Goal: Task Accomplishment & Management: Complete application form

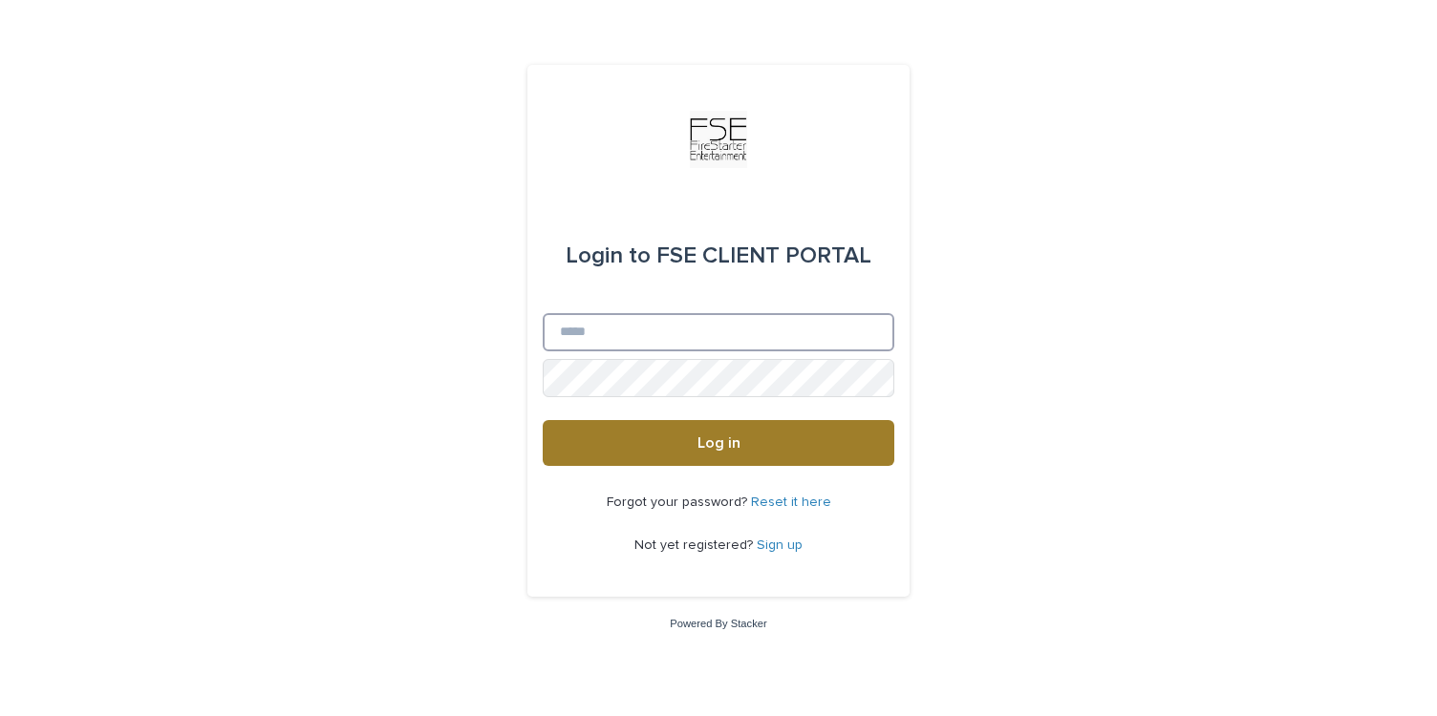
type input "**********"
click at [761, 455] on button "Log in" at bounding box center [719, 443] width 352 height 46
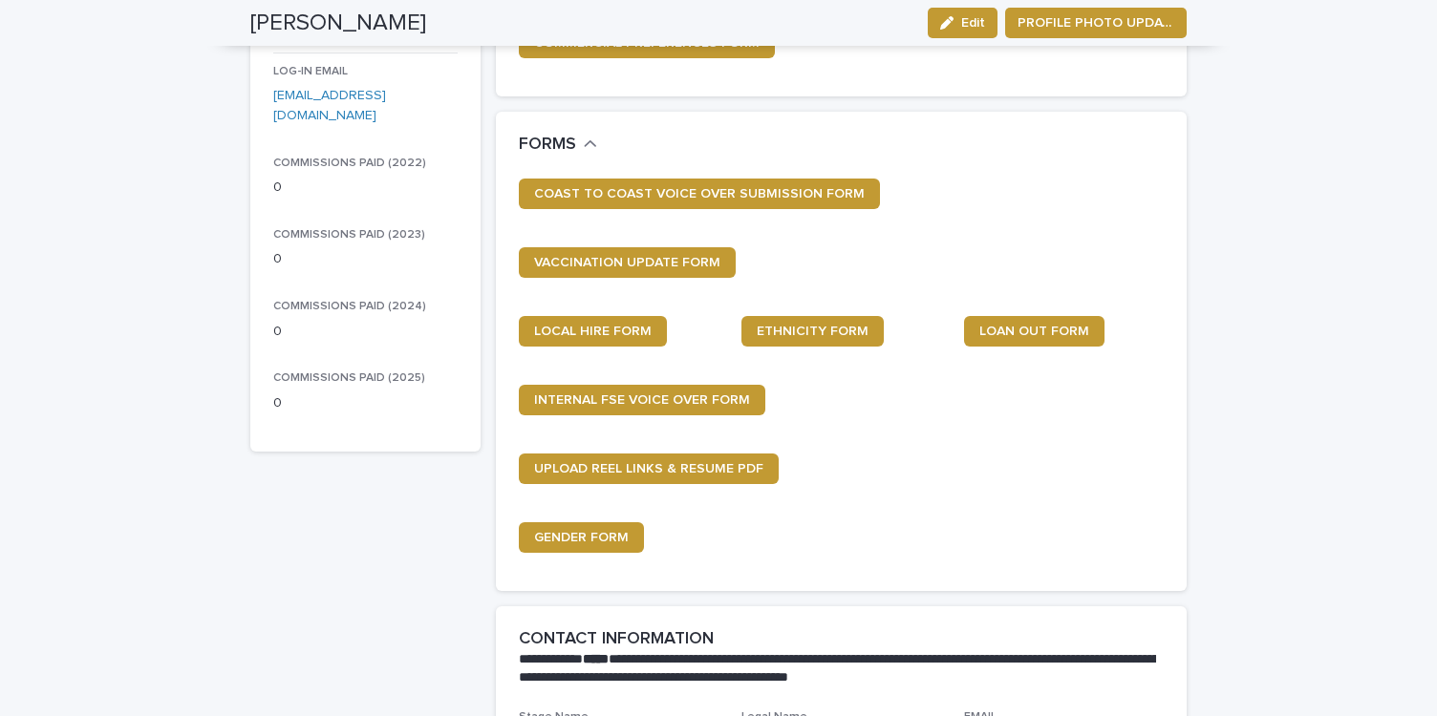
scroll to position [304, 0]
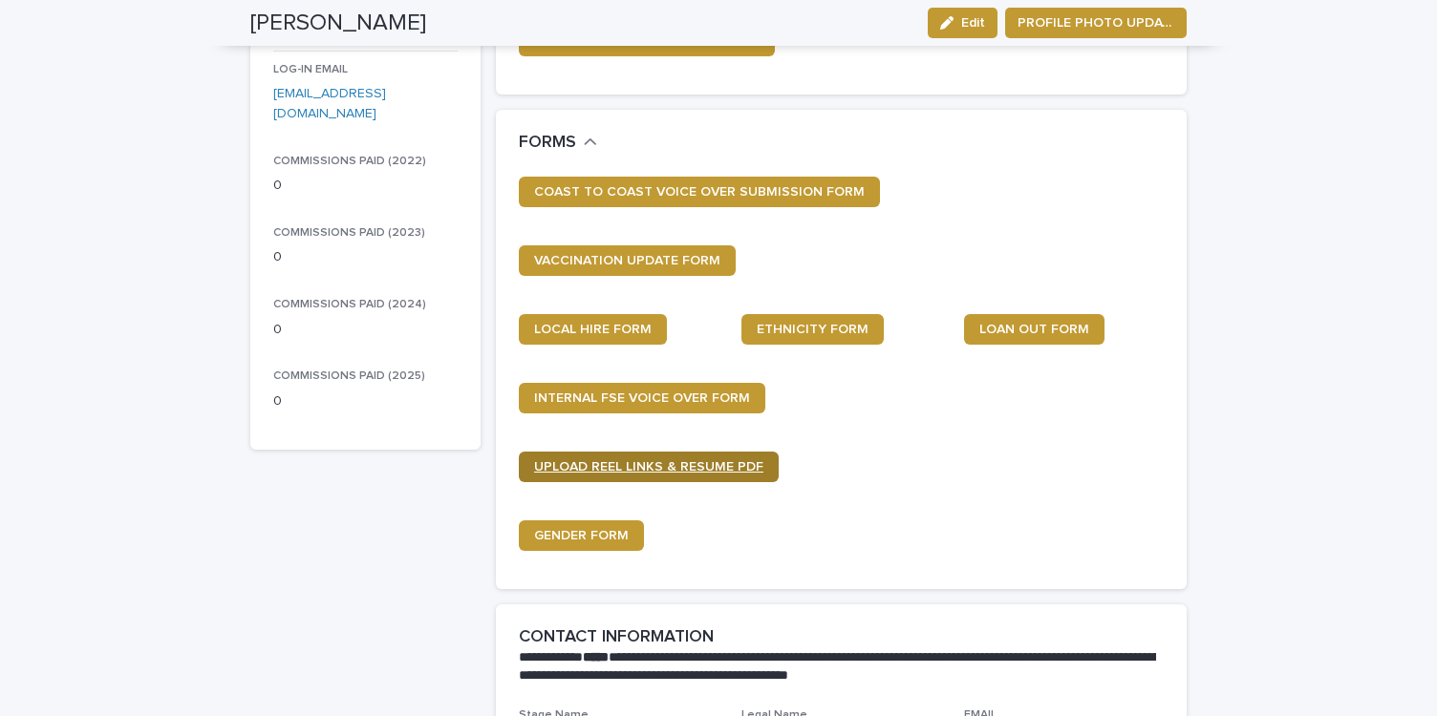
click at [671, 465] on span "UPLOAD REEL LINKS & RESUME PDF" at bounding box center [648, 466] width 229 height 13
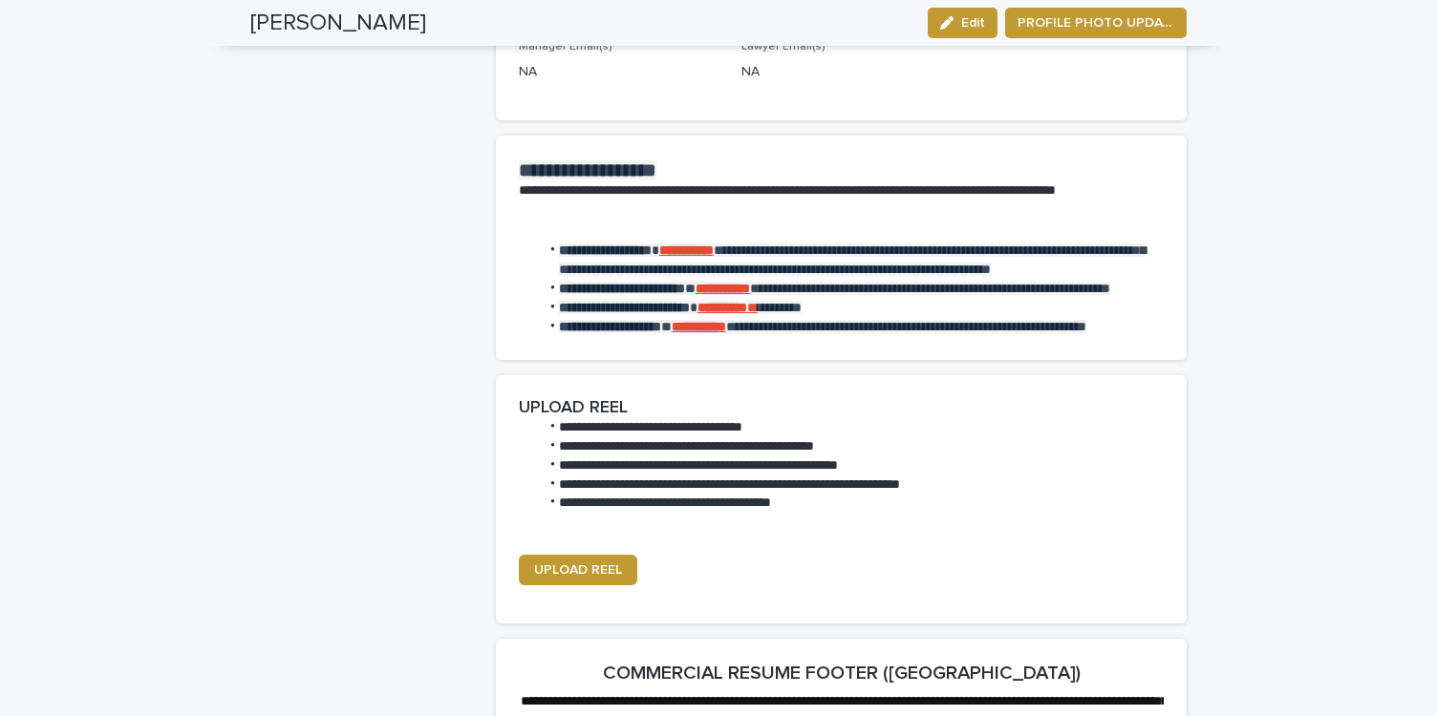
scroll to position [2245, 0]
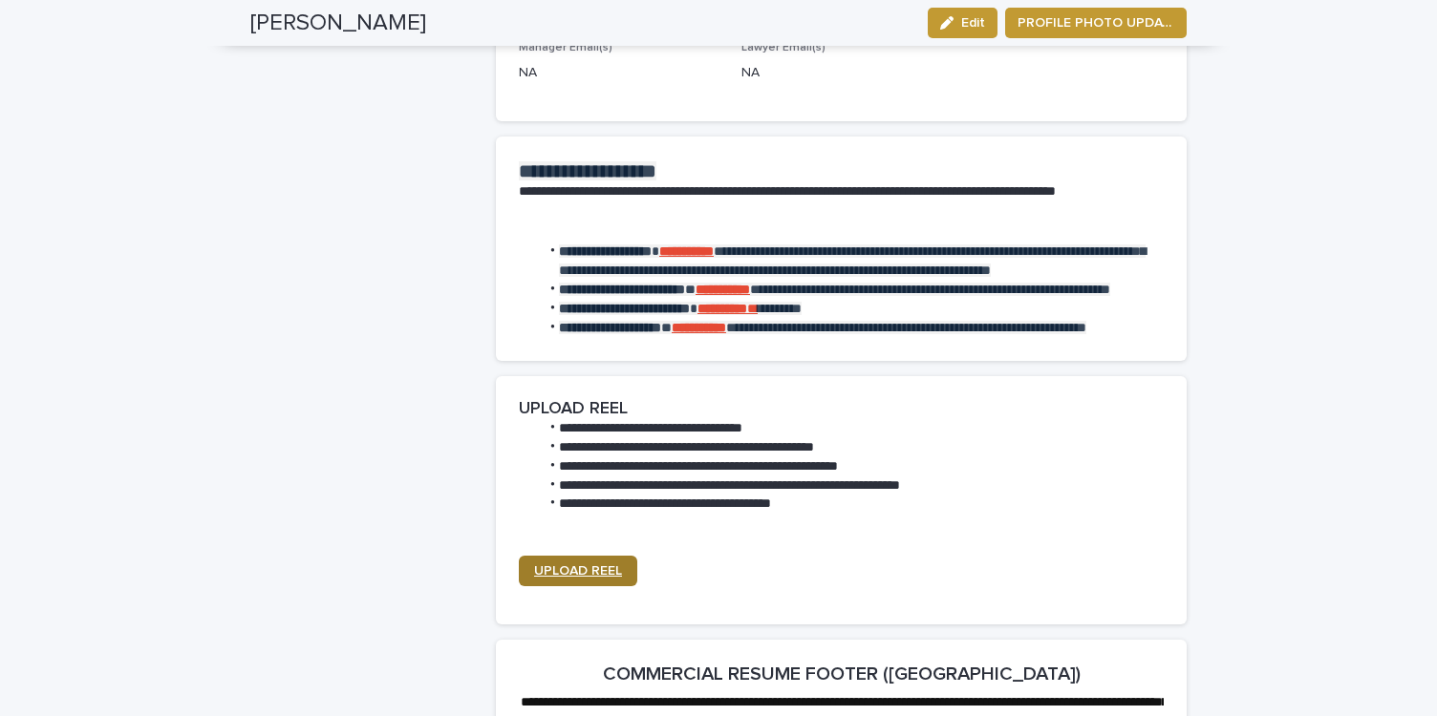
click at [588, 578] on span "UPLOAD REEL" at bounding box center [578, 571] width 88 height 13
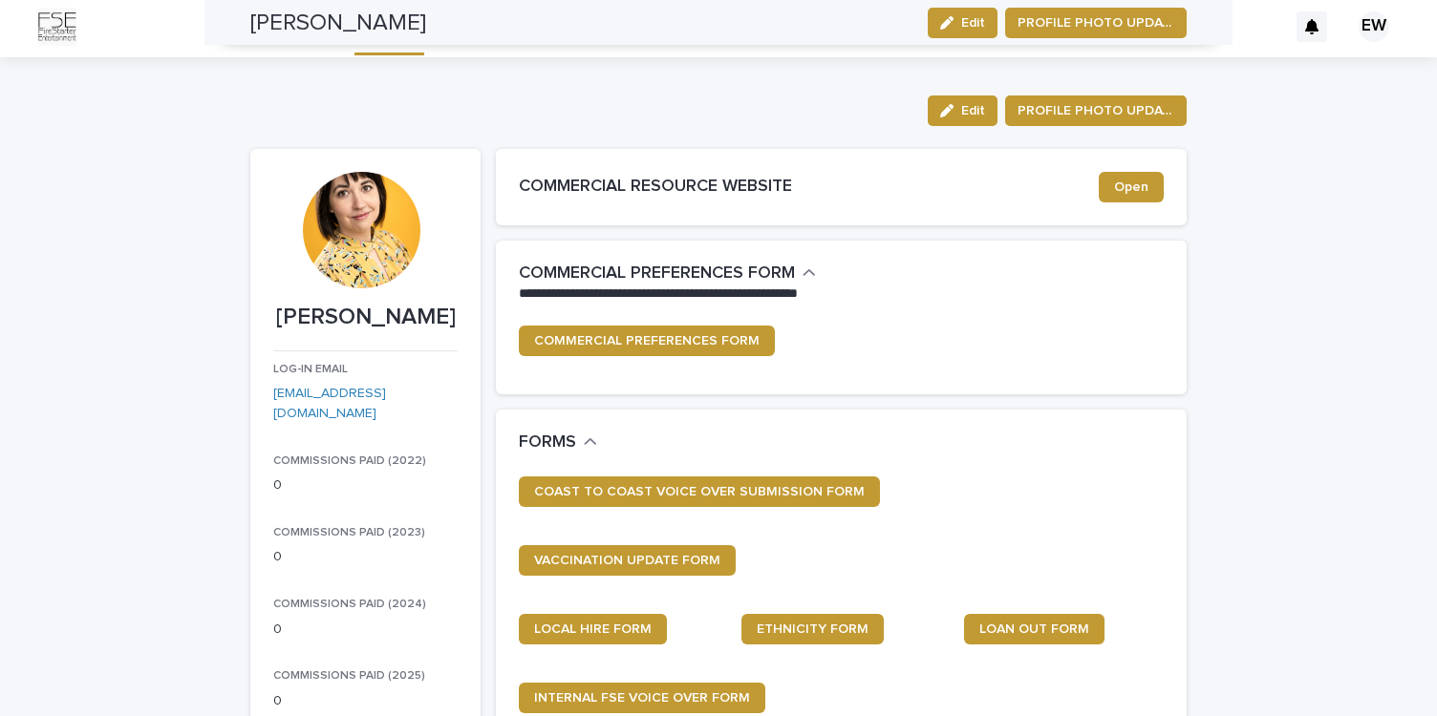
scroll to position [0, 0]
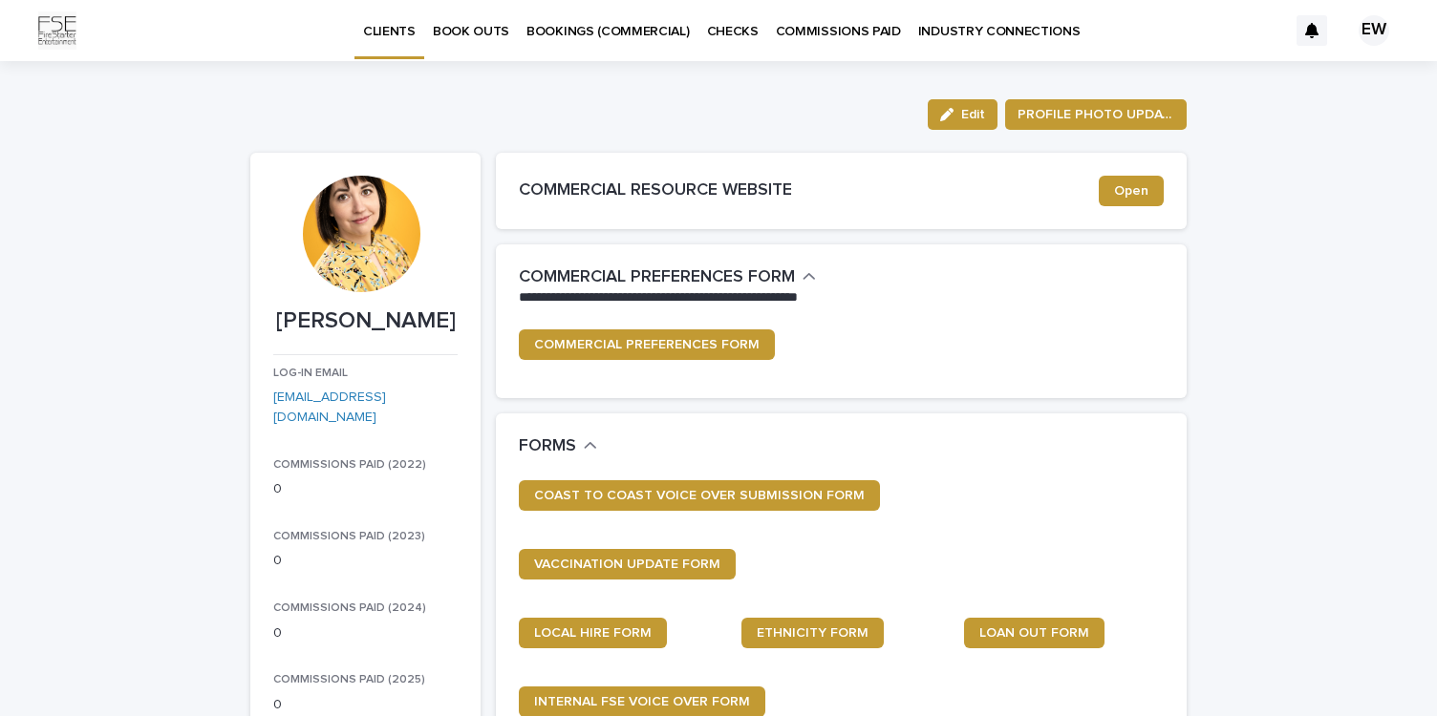
click at [467, 33] on p "BOOK OUTS" at bounding box center [471, 20] width 76 height 40
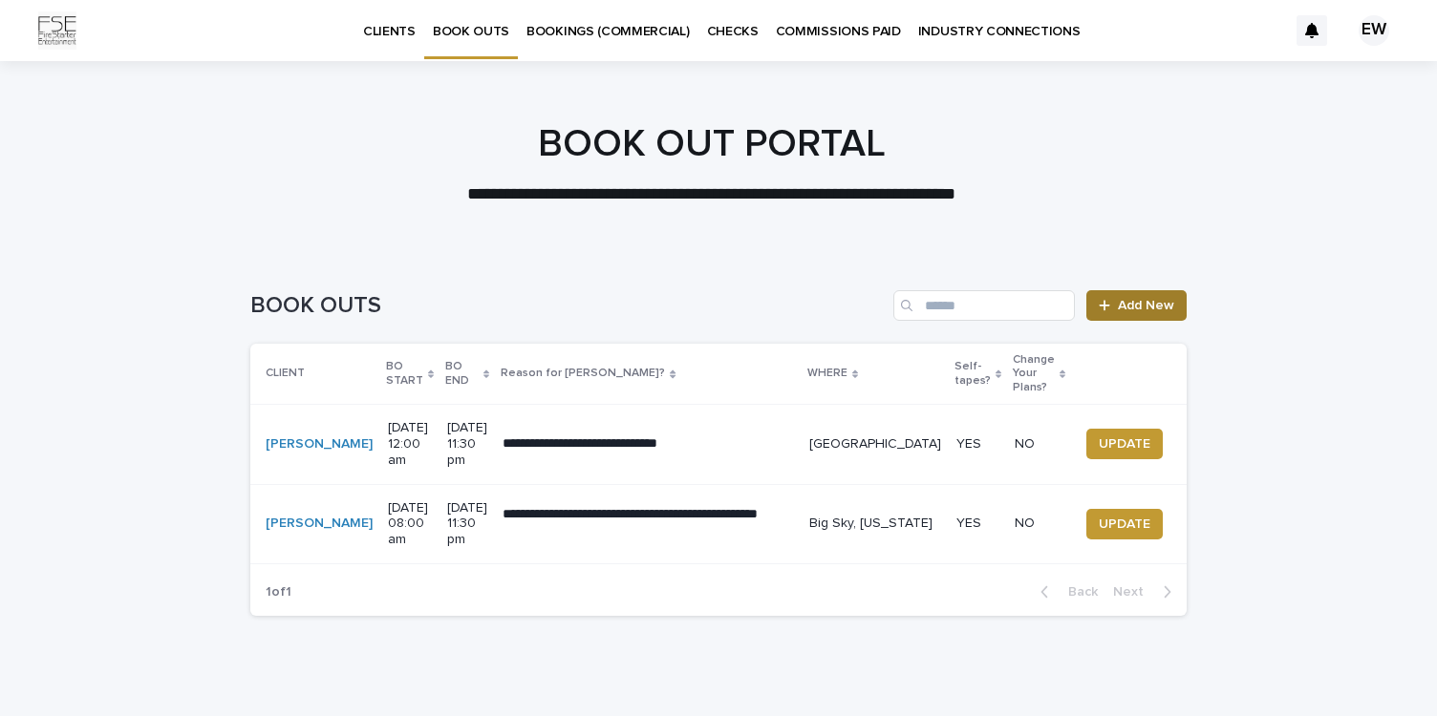
click at [1121, 301] on span "Add New" at bounding box center [1146, 305] width 56 height 13
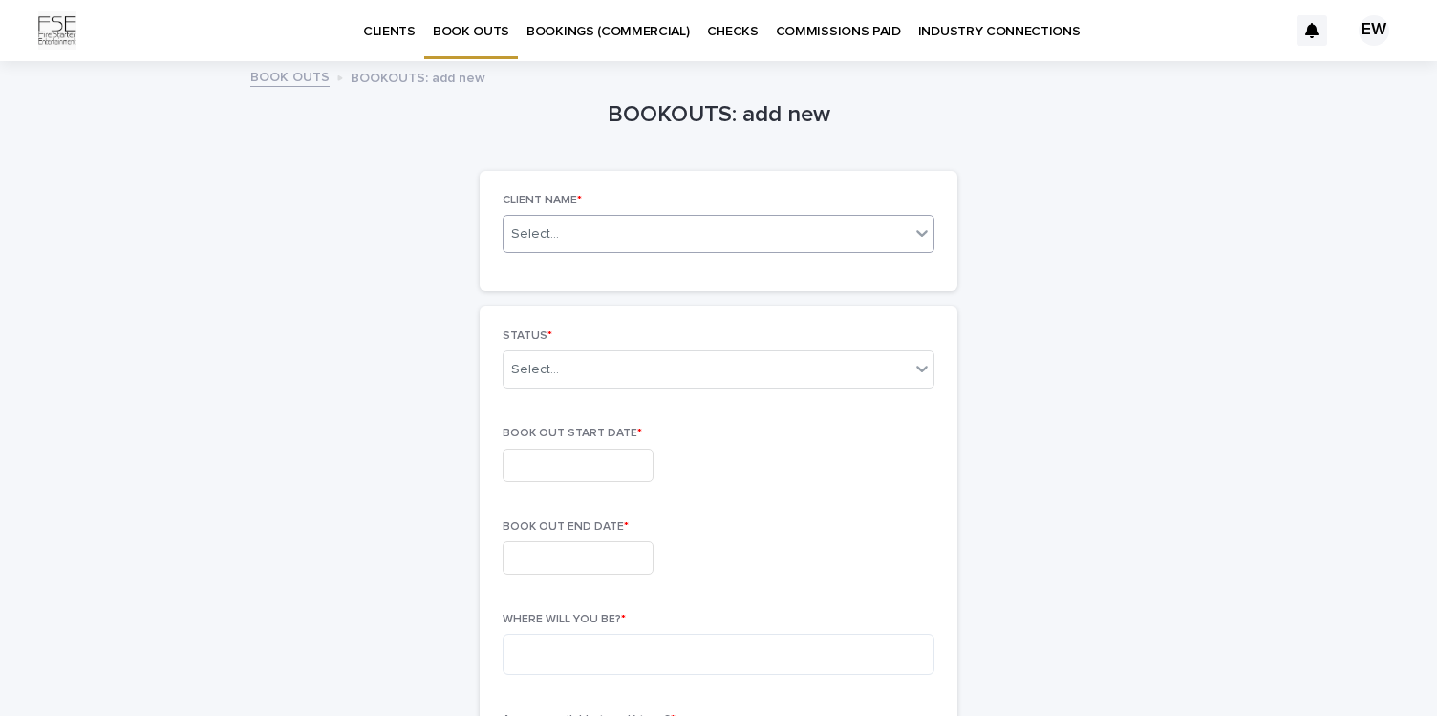
click at [916, 231] on icon at bounding box center [921, 233] width 19 height 19
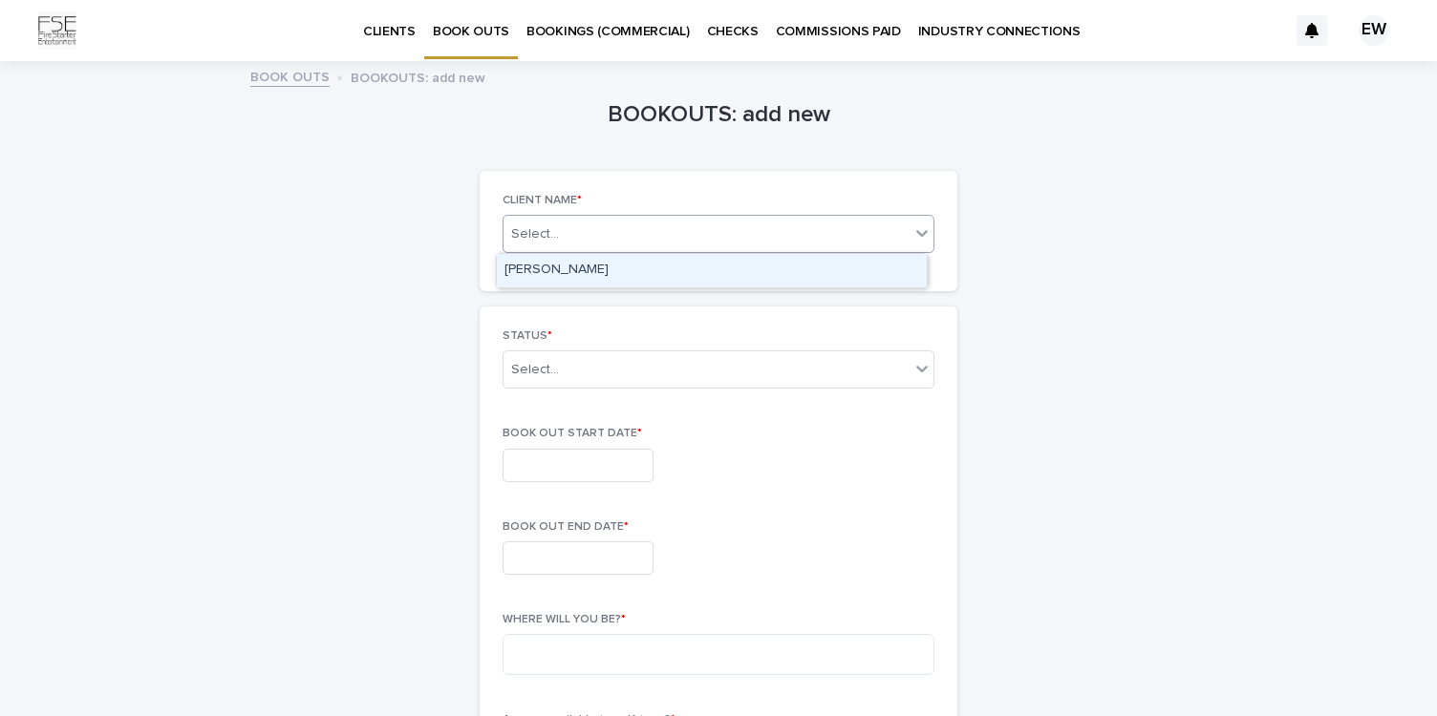
click at [872, 271] on div "Emily Windler" at bounding box center [712, 270] width 430 height 33
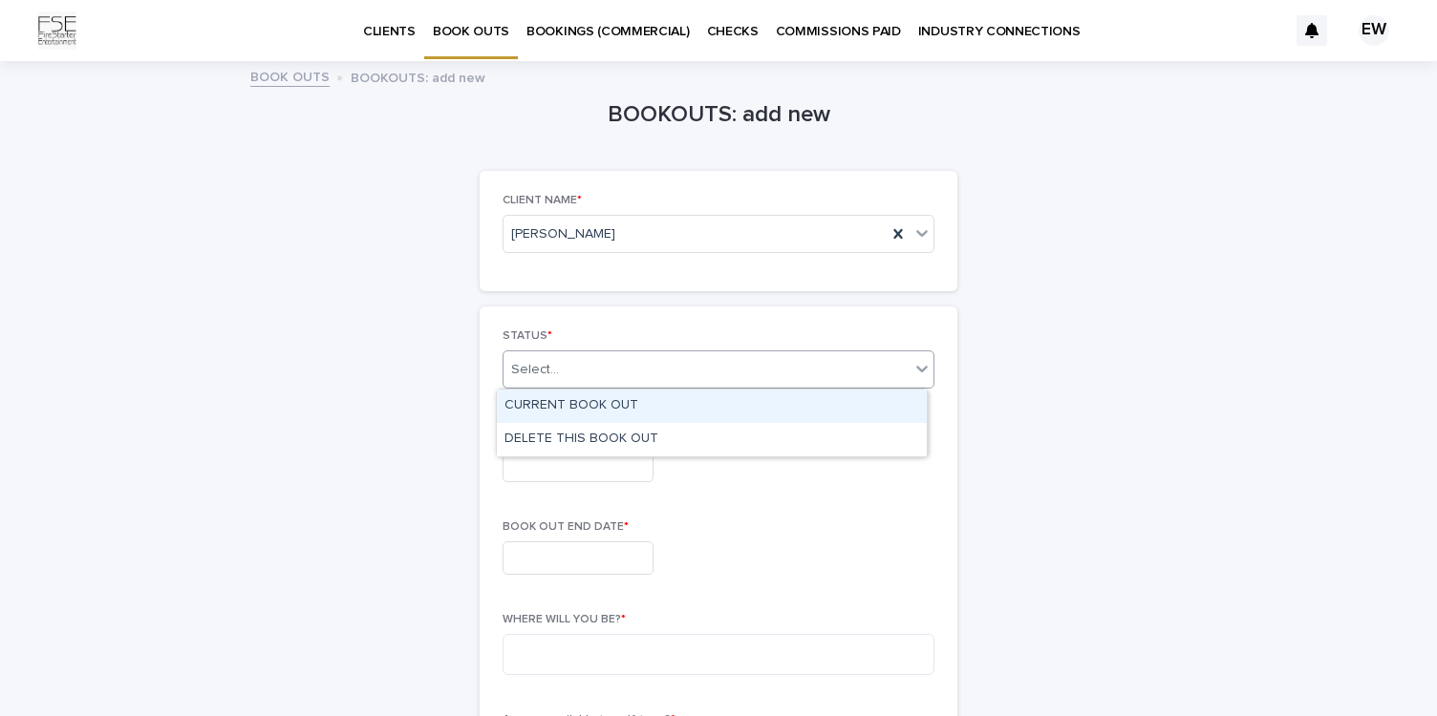
click at [709, 375] on div "Select..." at bounding box center [706, 370] width 406 height 32
click at [692, 401] on div "CURRENT BOOK OUT" at bounding box center [712, 406] width 430 height 33
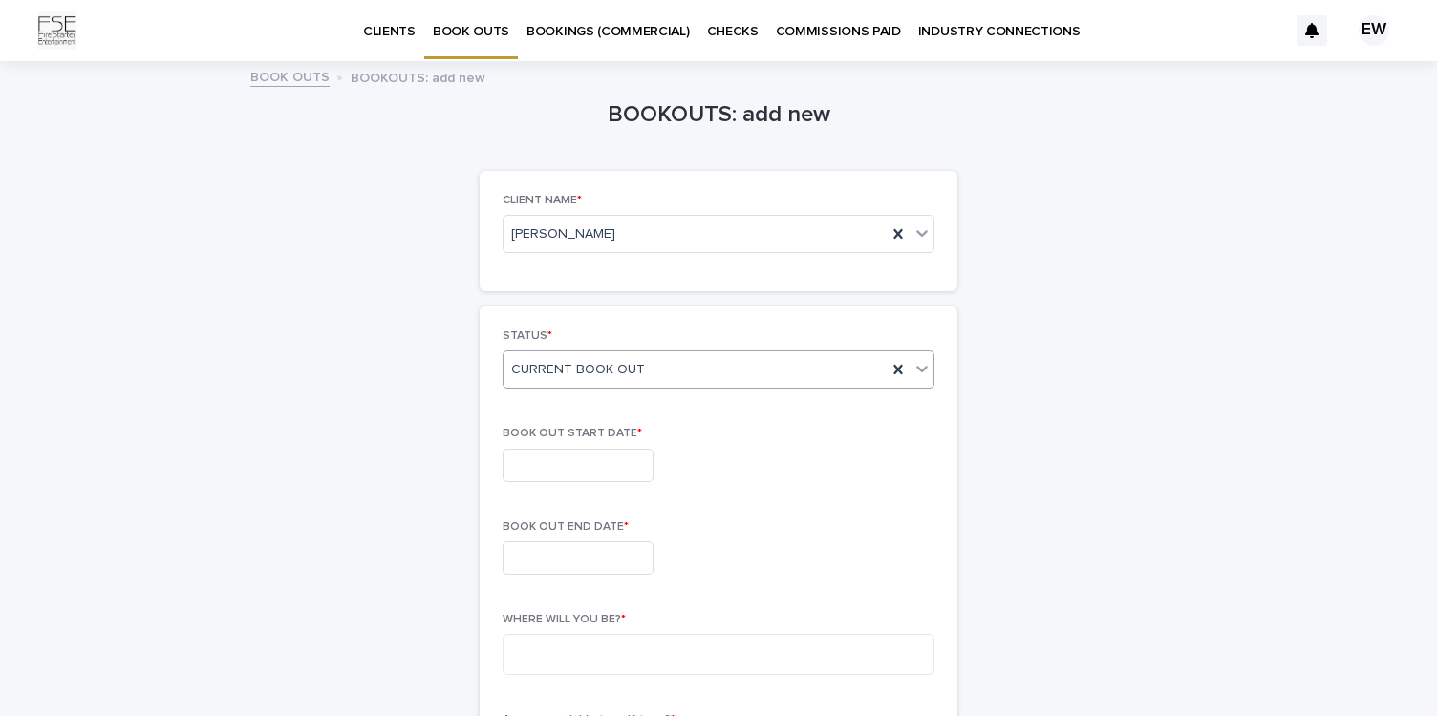
click at [612, 466] on input "text" at bounding box center [577, 465] width 151 height 33
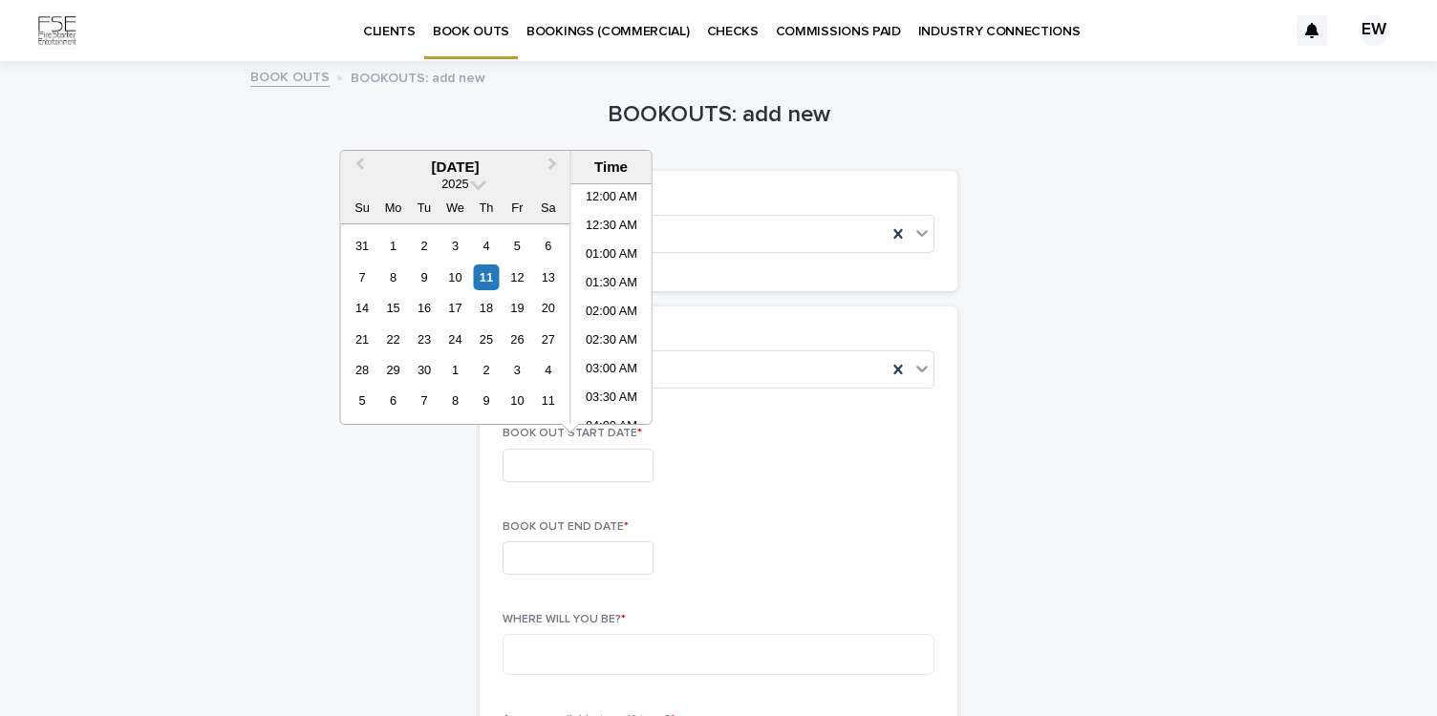
scroll to position [840, 0]
click at [394, 370] on div "29" at bounding box center [393, 370] width 26 height 26
type input "**********"
click at [607, 203] on li "12:00 AM" at bounding box center [611, 198] width 81 height 29
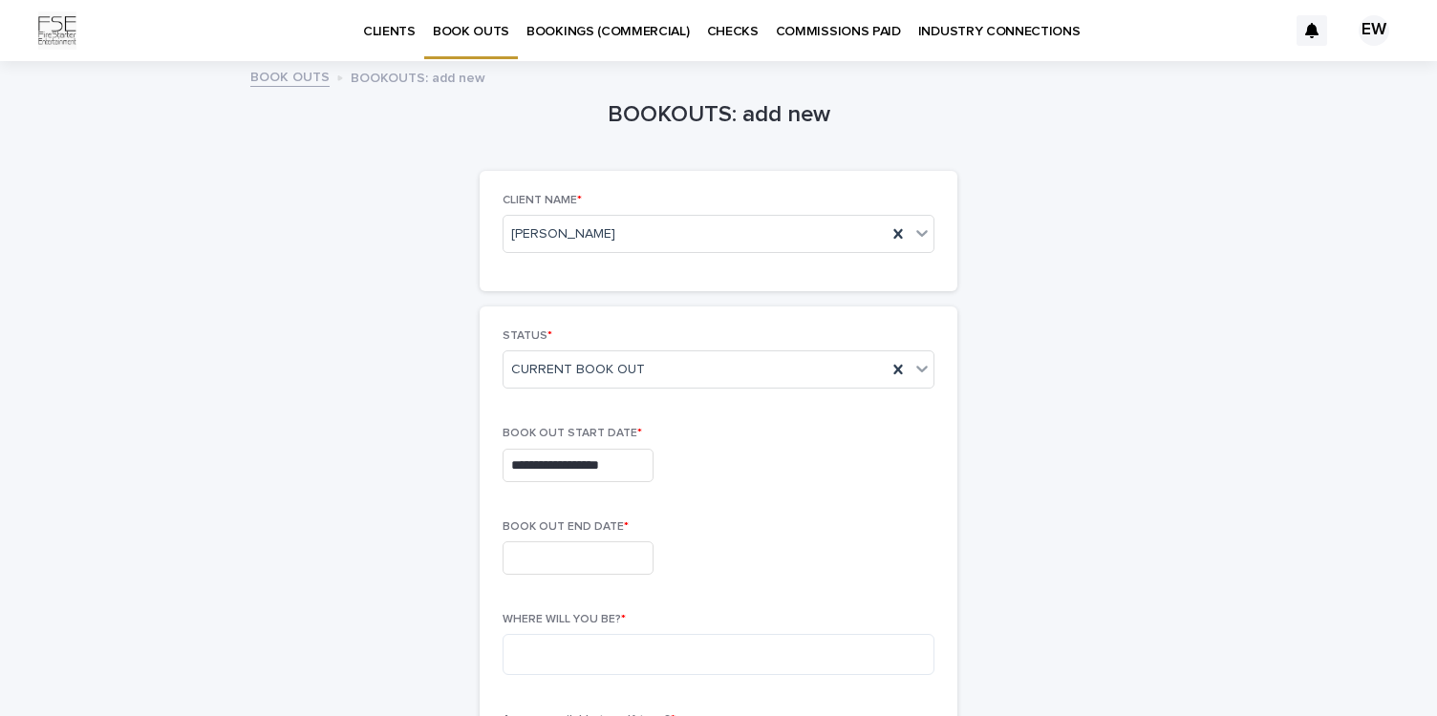
click at [585, 559] on input "text" at bounding box center [577, 558] width 151 height 33
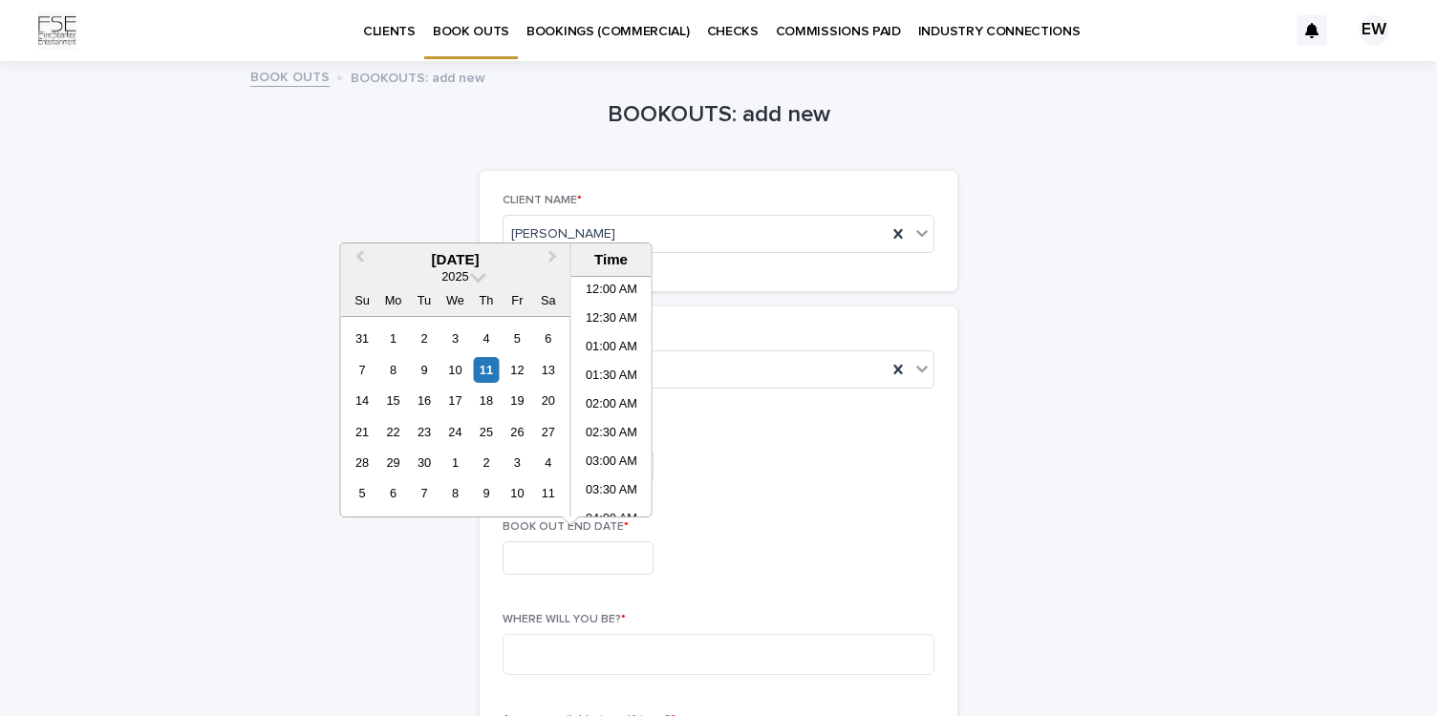
scroll to position [840, 0]
click at [553, 260] on span "Next Month" at bounding box center [553, 259] width 0 height 26
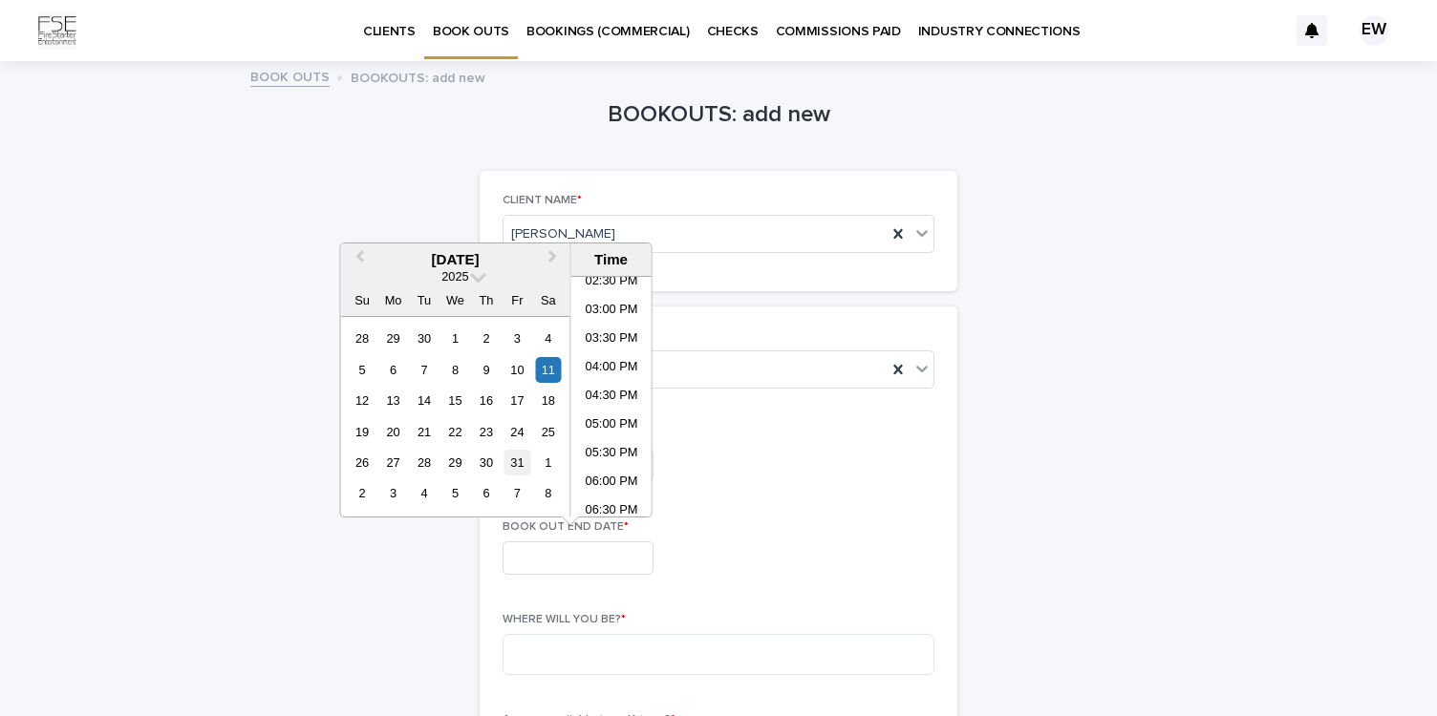
click at [520, 465] on div "31" at bounding box center [517, 463] width 26 height 26
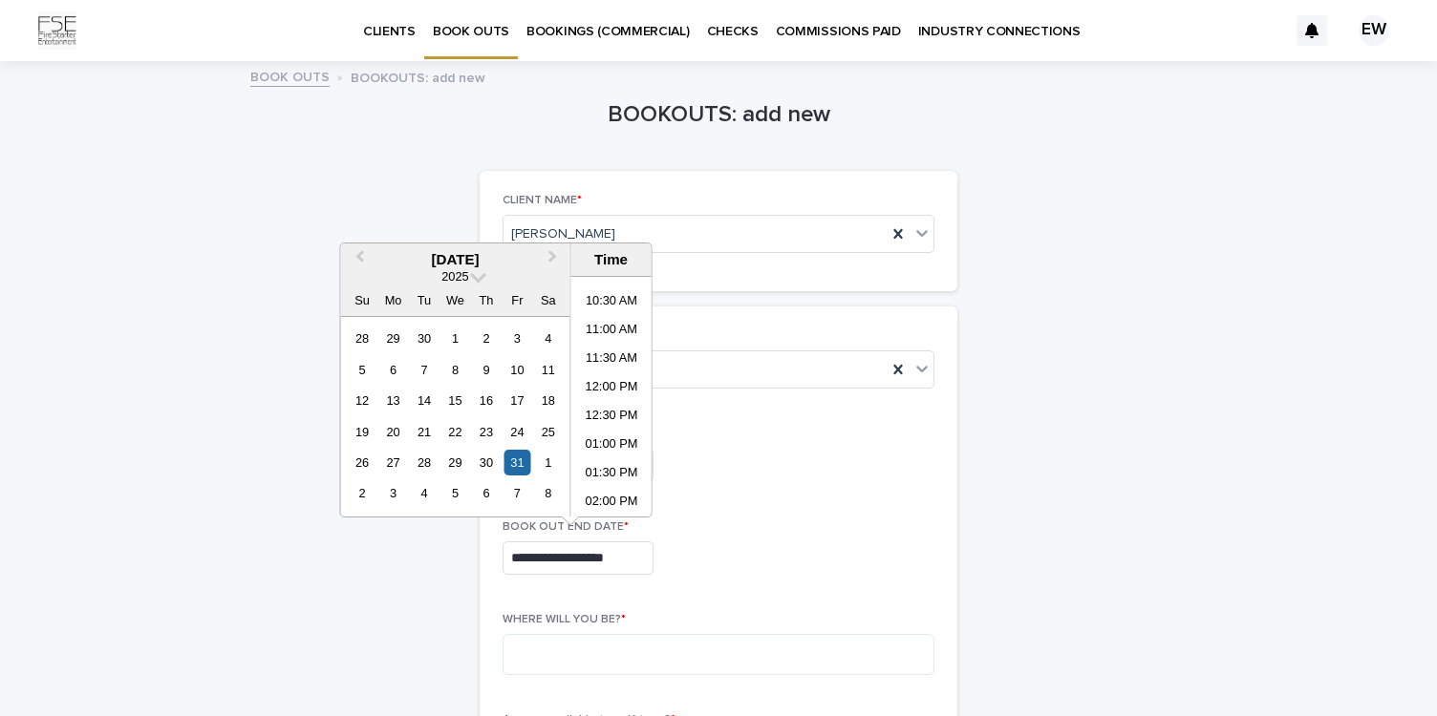
scroll to position [1136, 0]
click at [602, 499] on li "11:30 PM" at bounding box center [611, 502] width 81 height 29
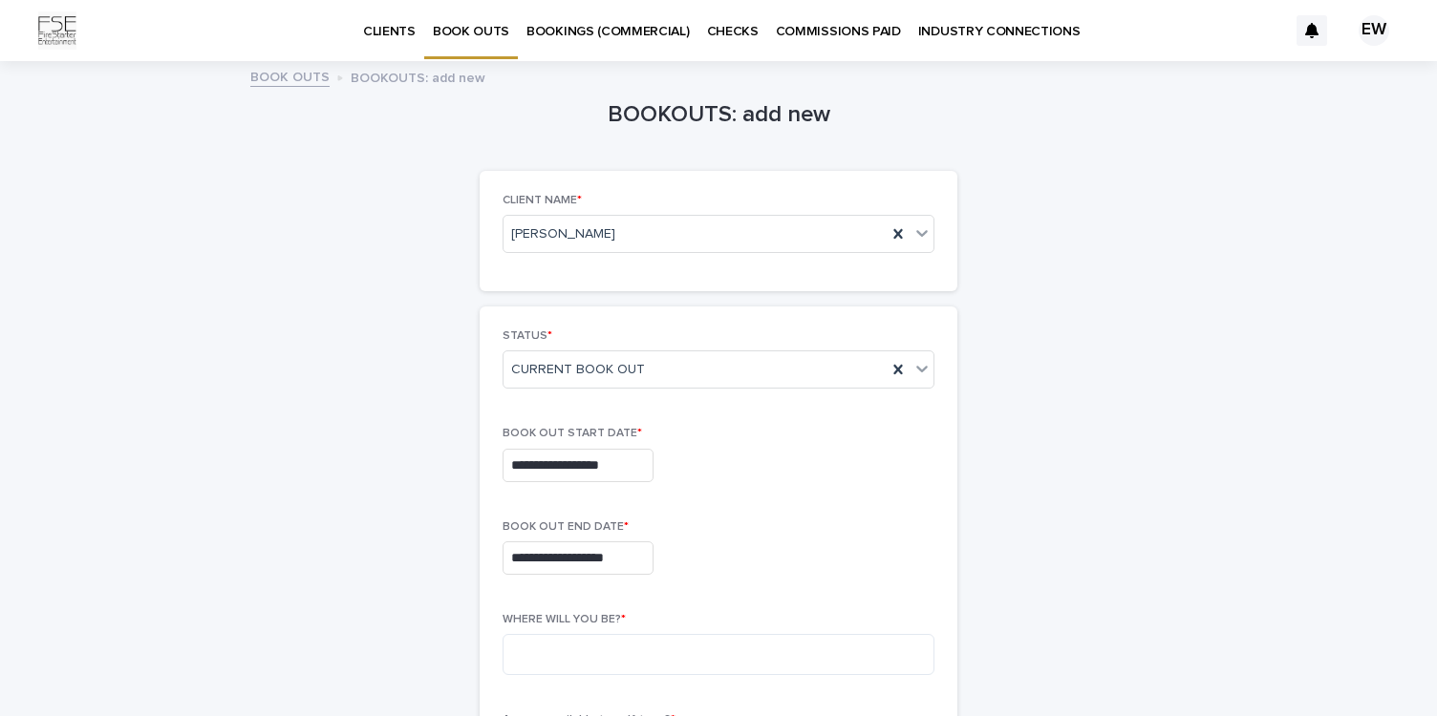
type input "**********"
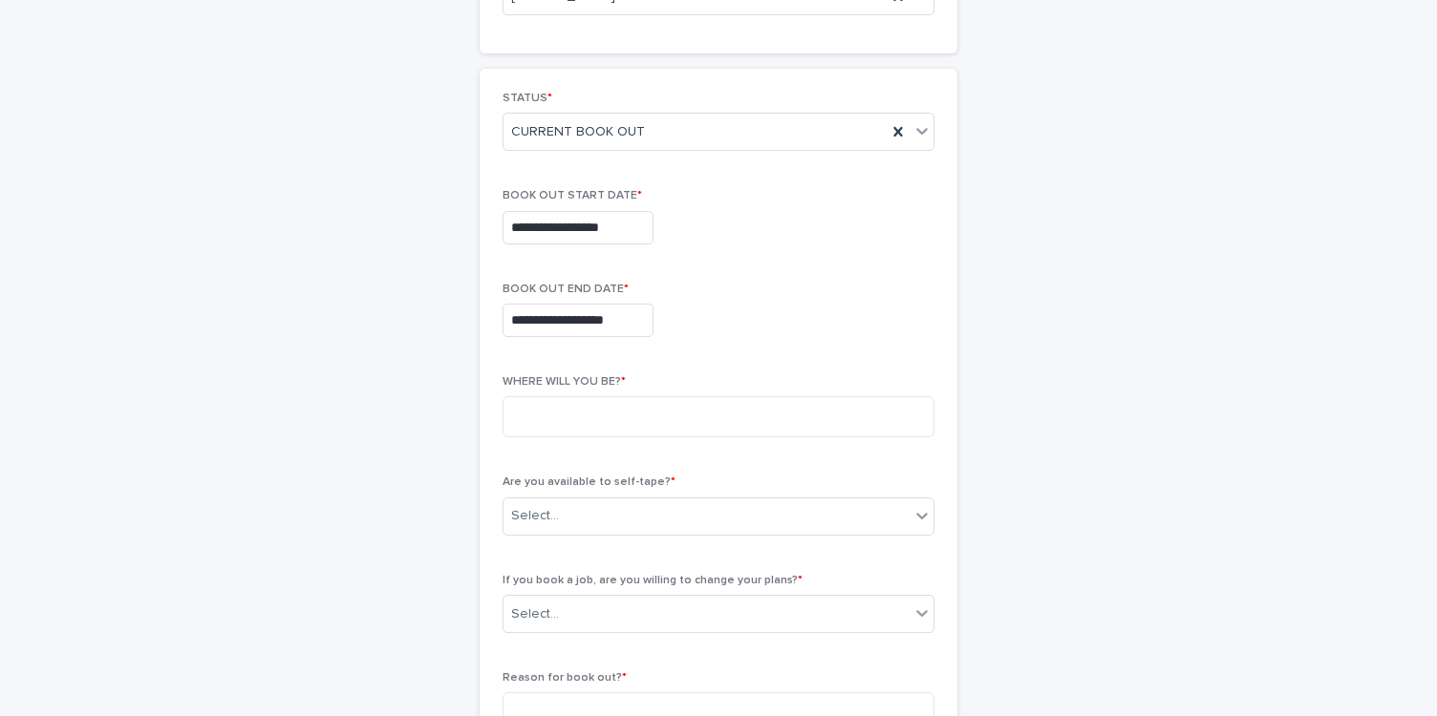
scroll to position [239, 0]
click at [731, 418] on textarea at bounding box center [718, 415] width 432 height 41
type textarea "*********"
click at [842, 517] on div "Select..." at bounding box center [706, 516] width 406 height 32
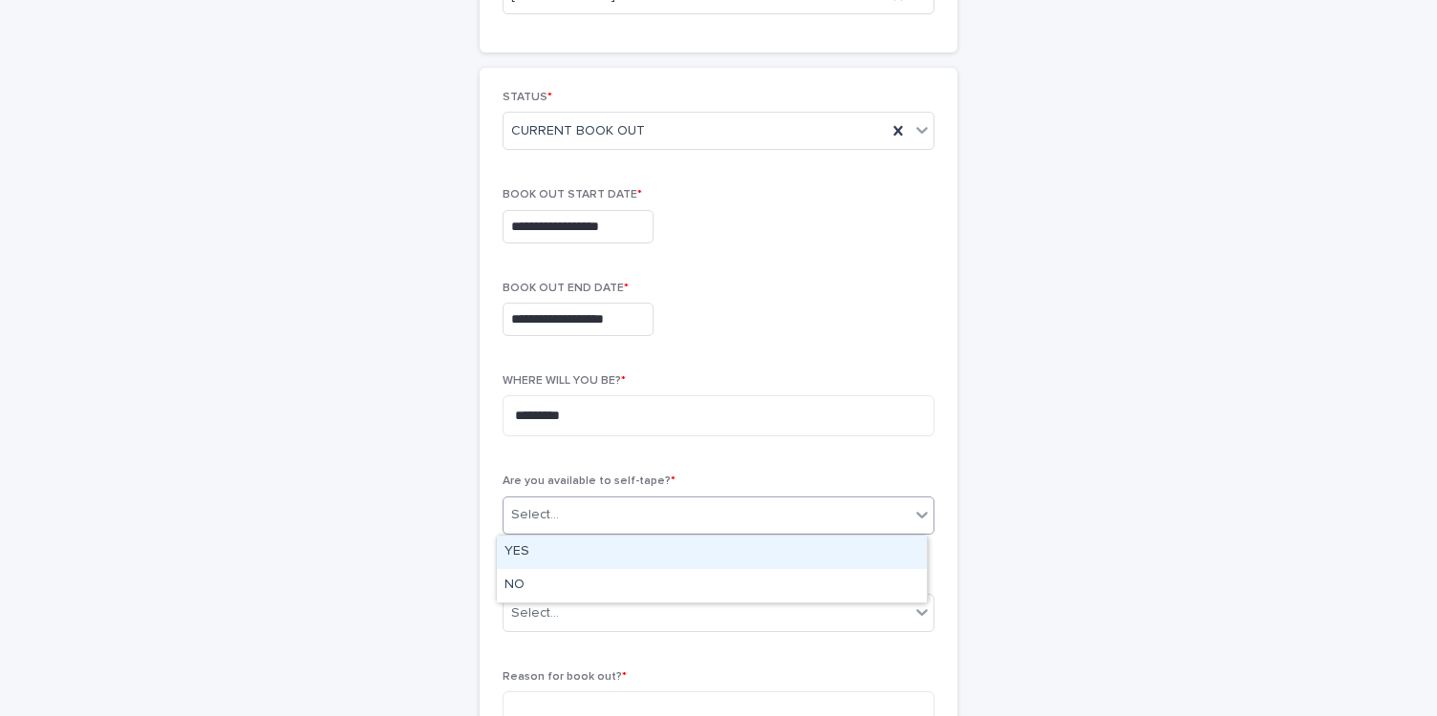
click at [826, 543] on div "YES" at bounding box center [712, 552] width 430 height 33
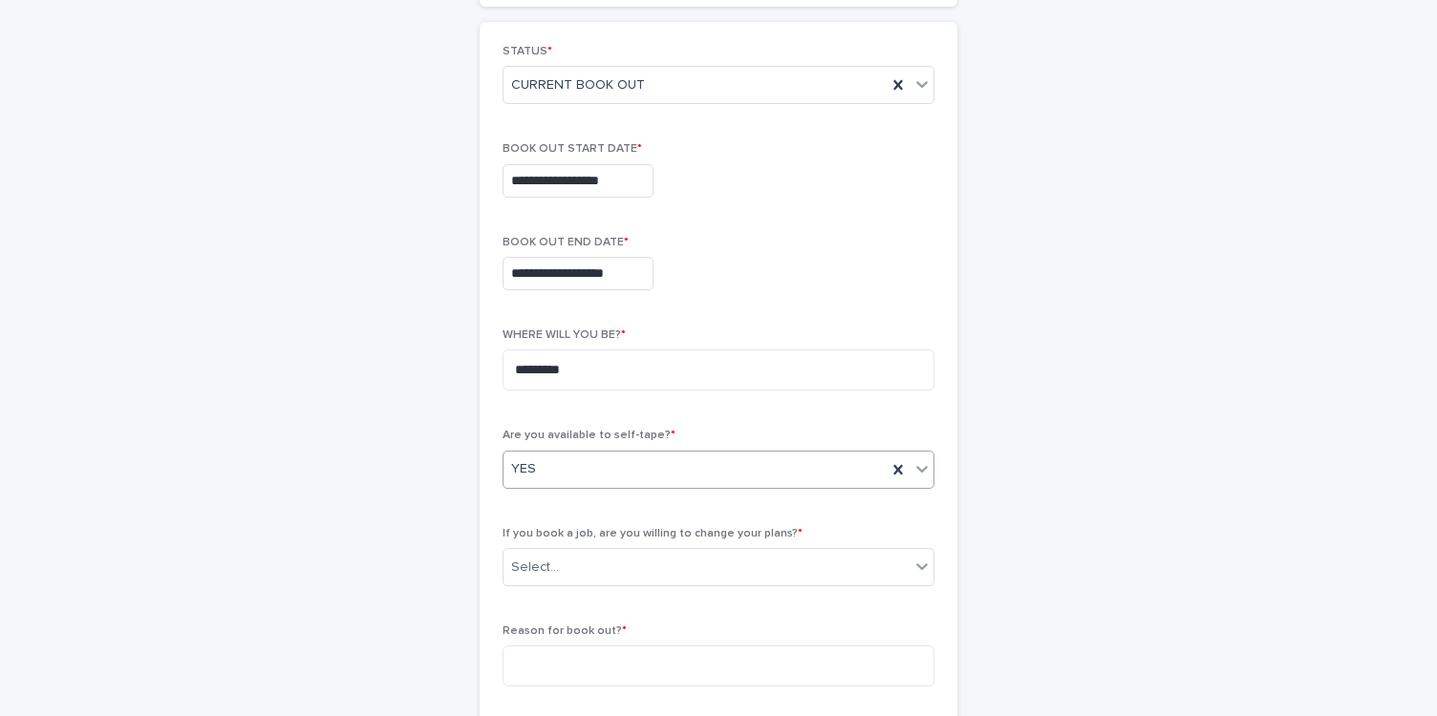
scroll to position [286, 0]
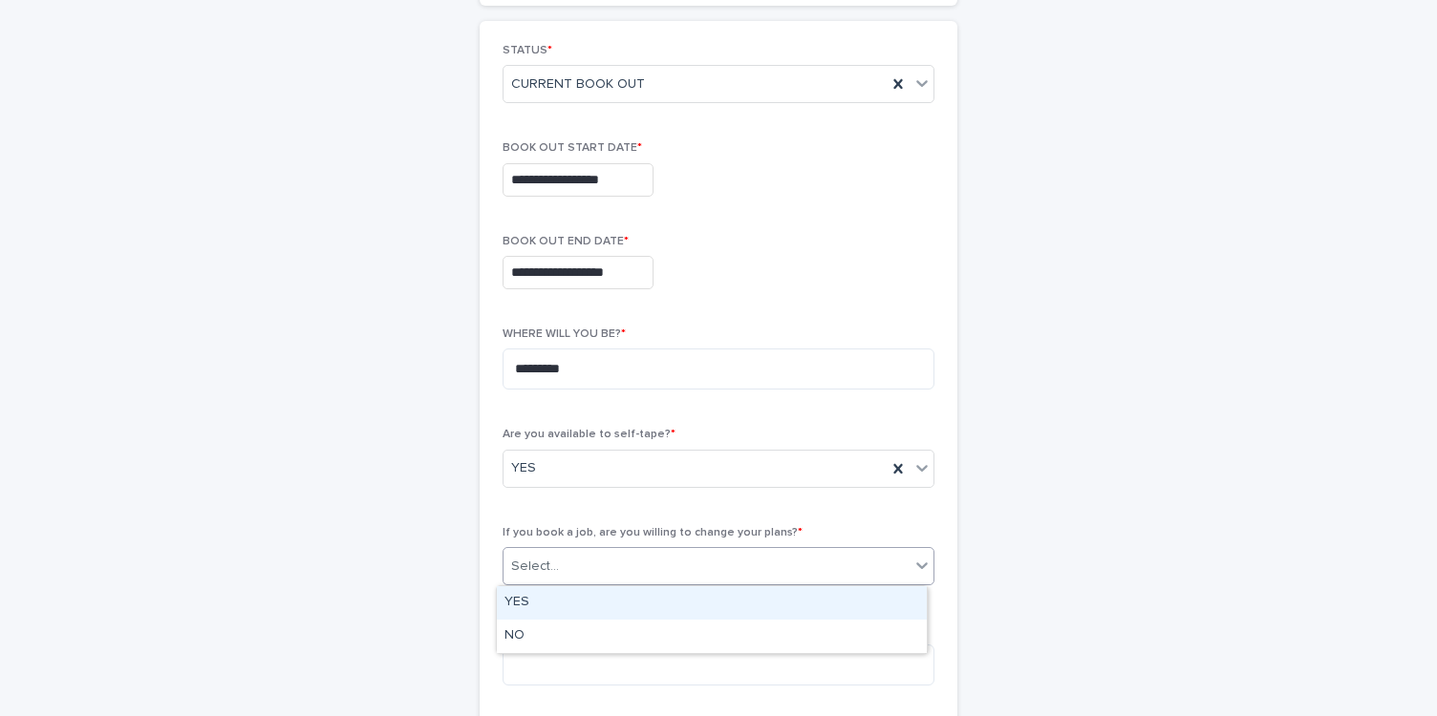
click at [823, 564] on div "Select..." at bounding box center [706, 567] width 406 height 32
click at [801, 612] on div "YES" at bounding box center [712, 602] width 430 height 33
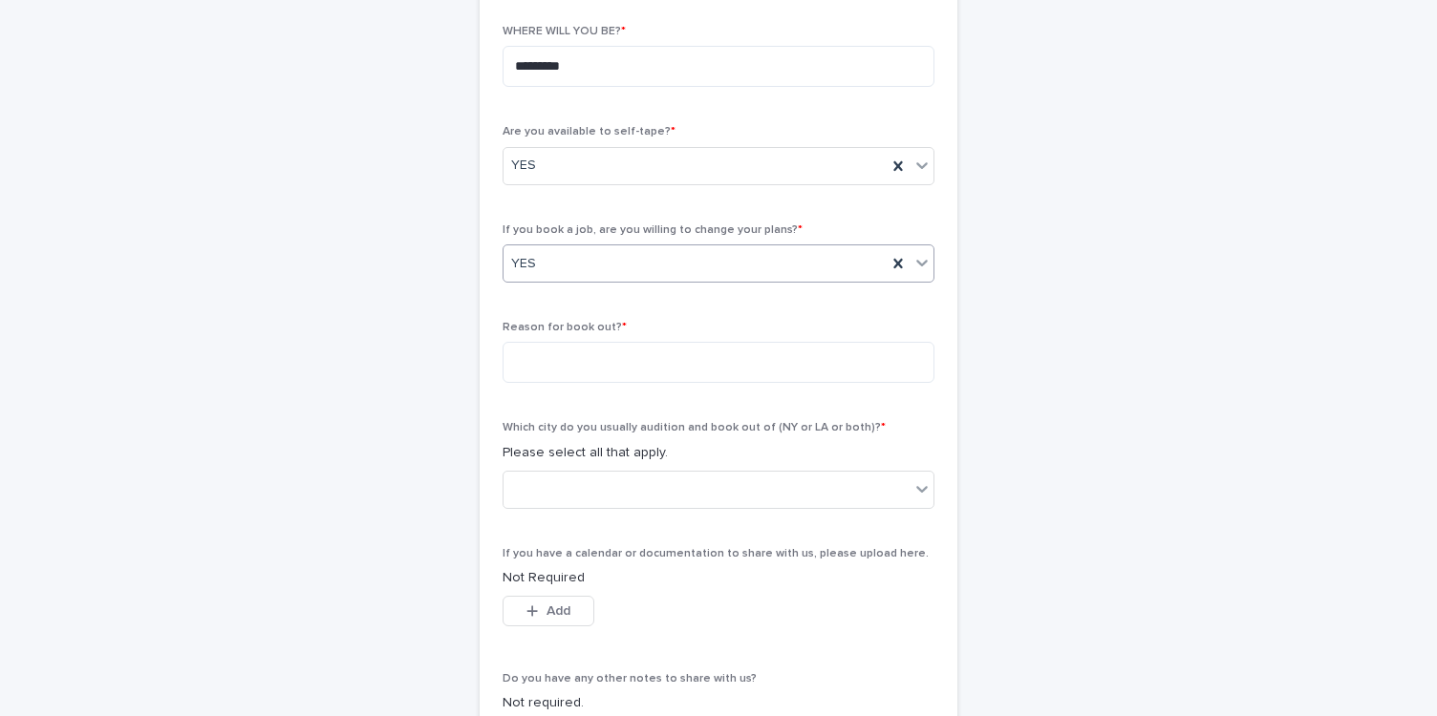
scroll to position [597, 0]
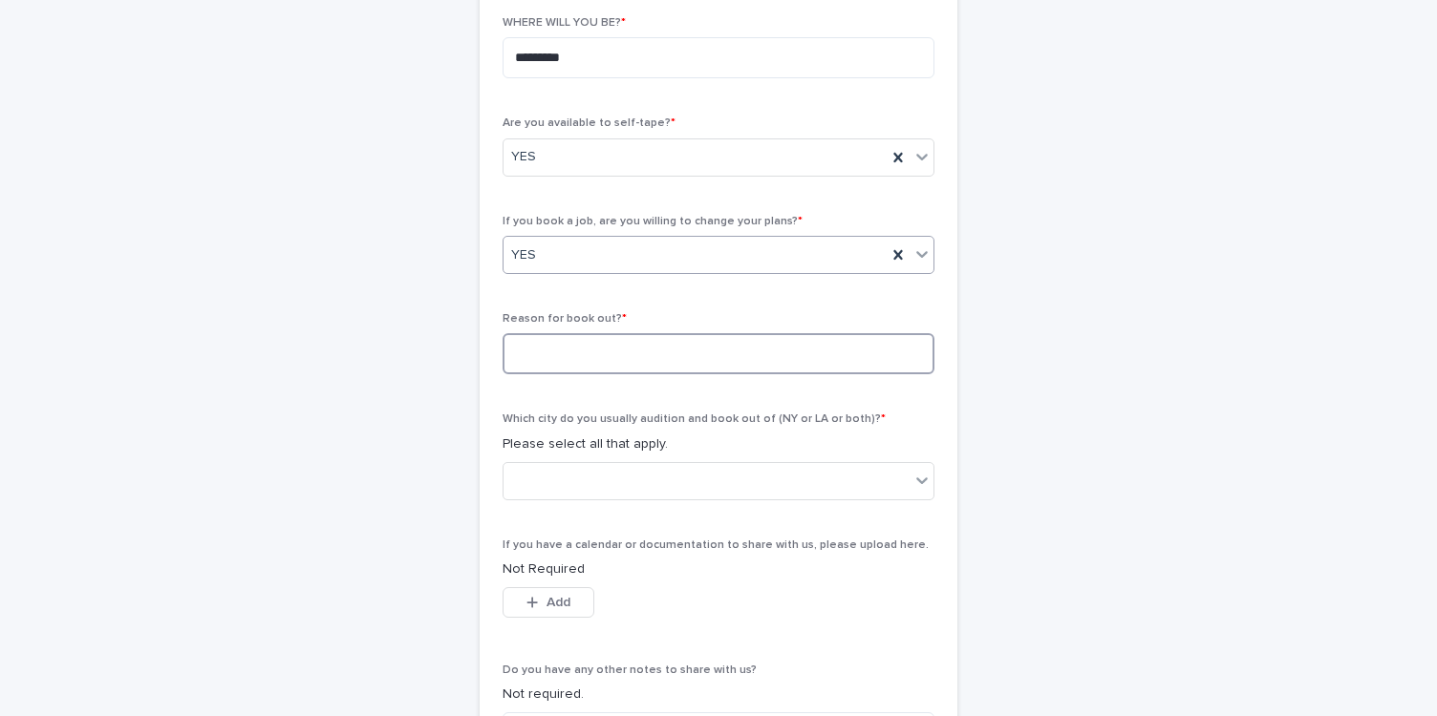
click at [847, 365] on textarea at bounding box center [718, 353] width 432 height 41
type textarea "**********"
click at [883, 409] on div "**********" at bounding box center [718, 251] width 432 height 1036
click at [799, 482] on div at bounding box center [706, 481] width 406 height 32
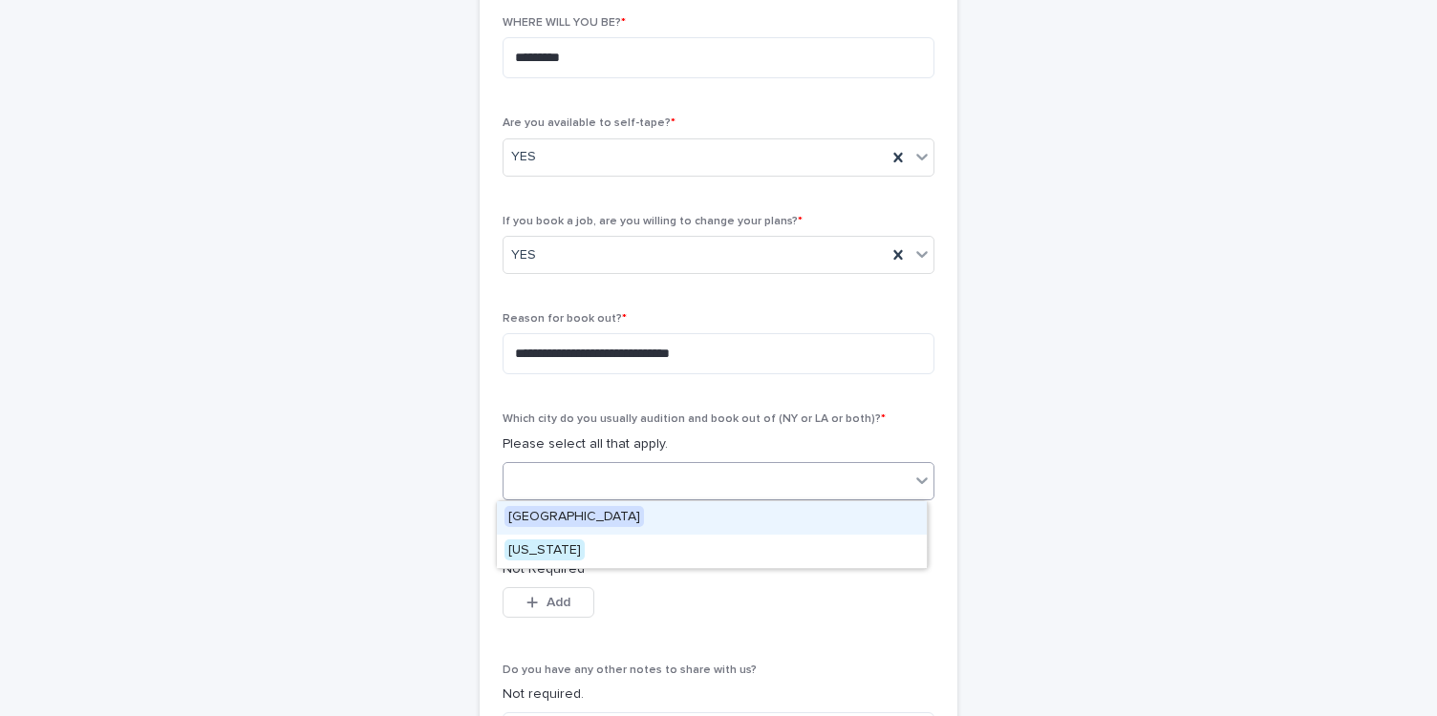
click at [764, 516] on div "Los Angeles" at bounding box center [712, 517] width 430 height 33
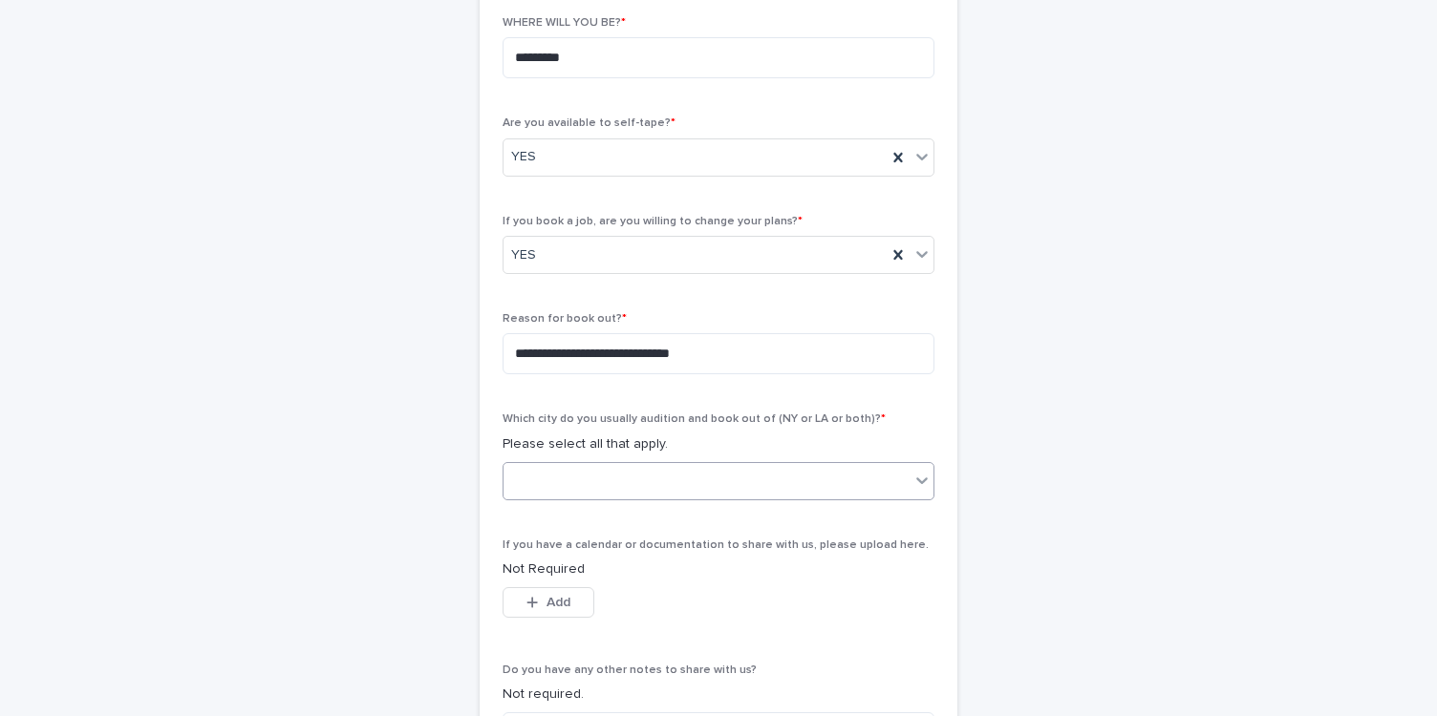
scroll to position [742, 0]
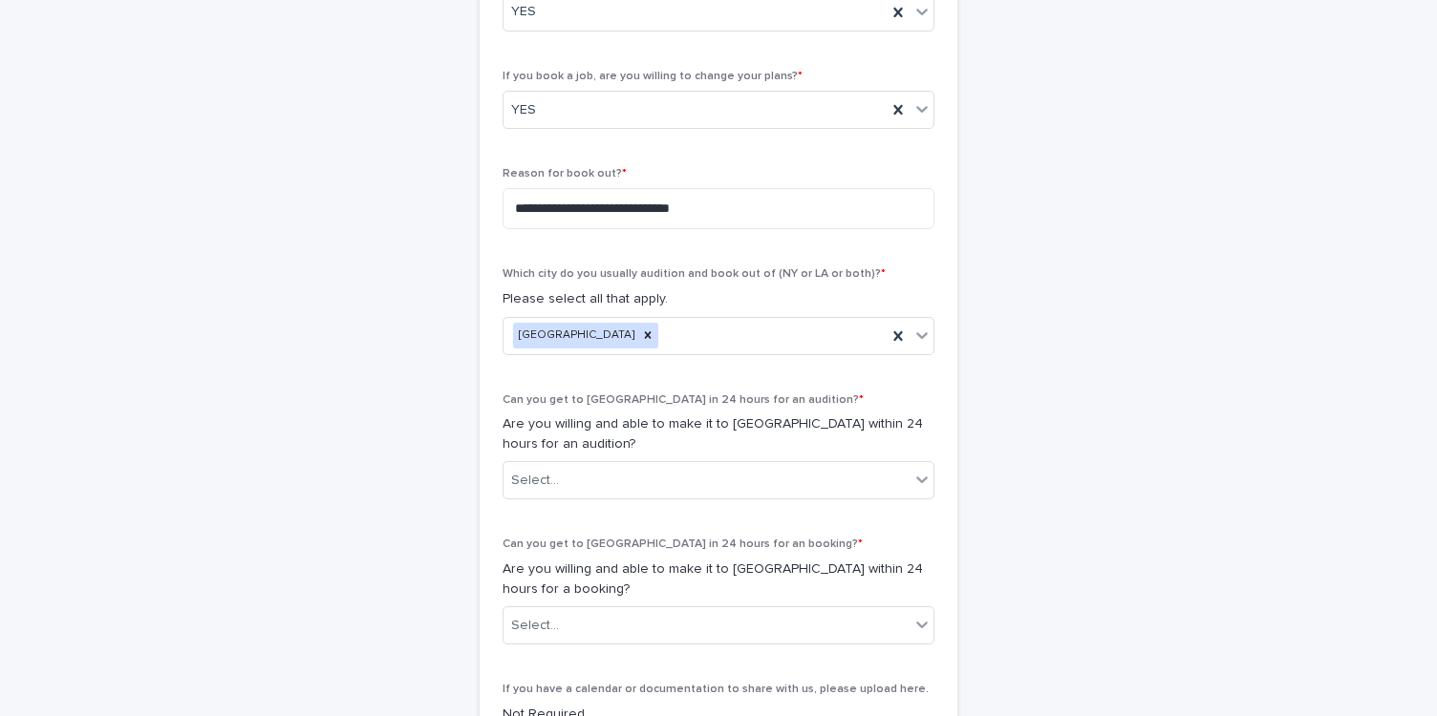
click at [934, 383] on div "**********" at bounding box center [718, 250] width 478 height 1373
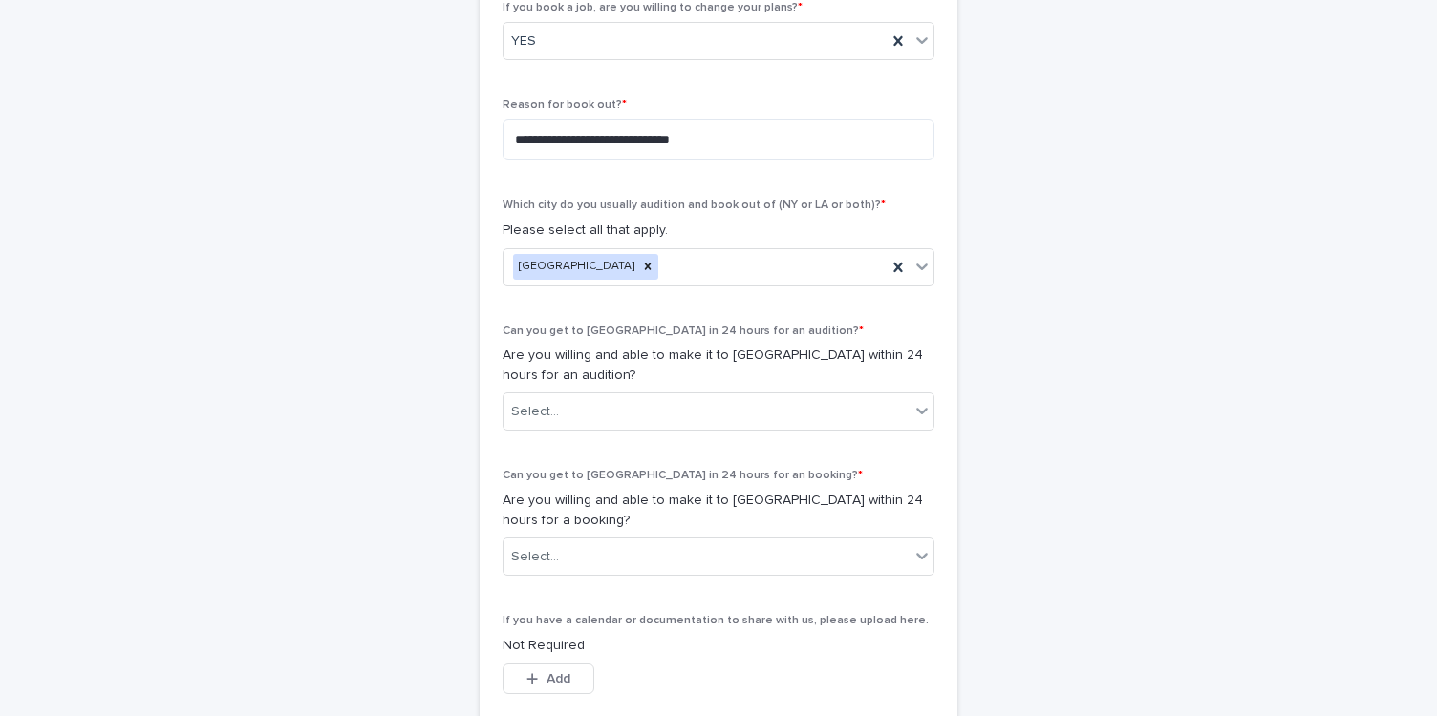
scroll to position [813, 0]
click at [916, 408] on icon at bounding box center [921, 410] width 11 height 7
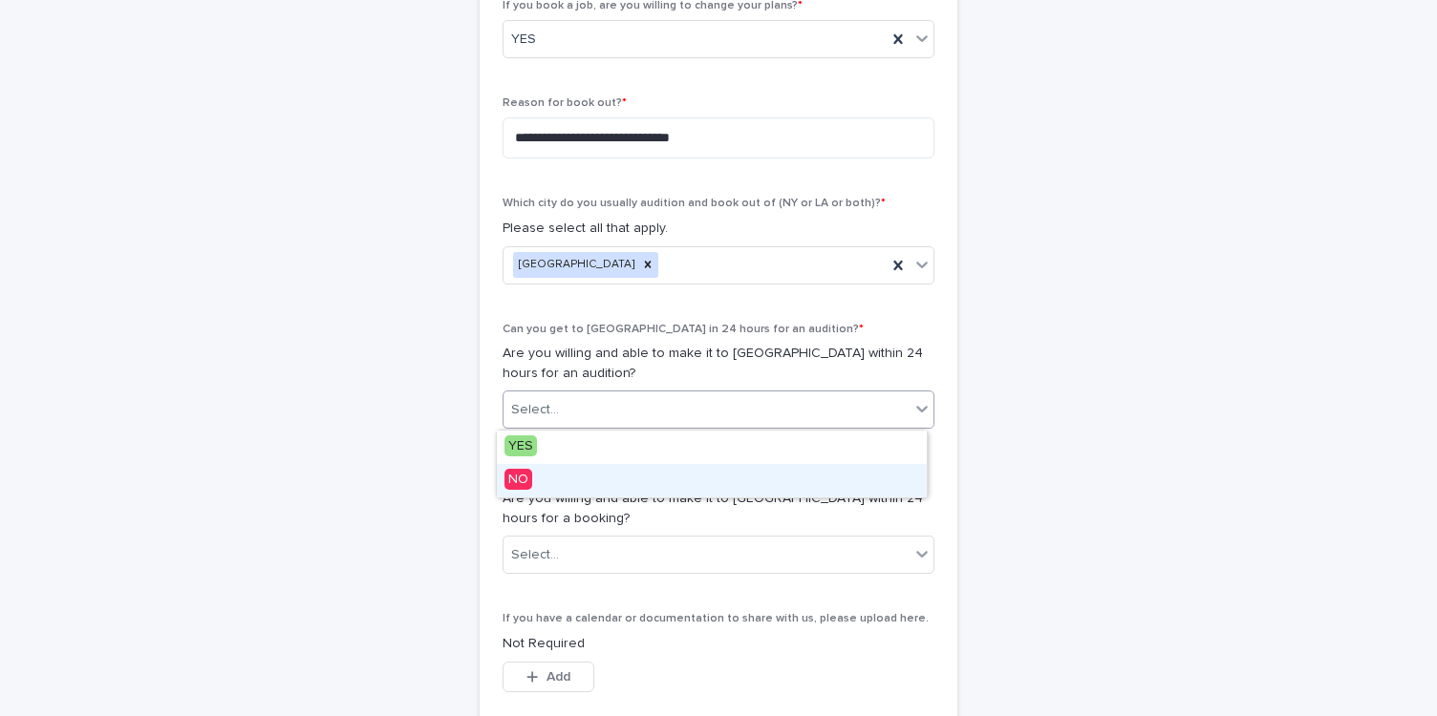
click at [867, 474] on div "NO" at bounding box center [712, 480] width 430 height 33
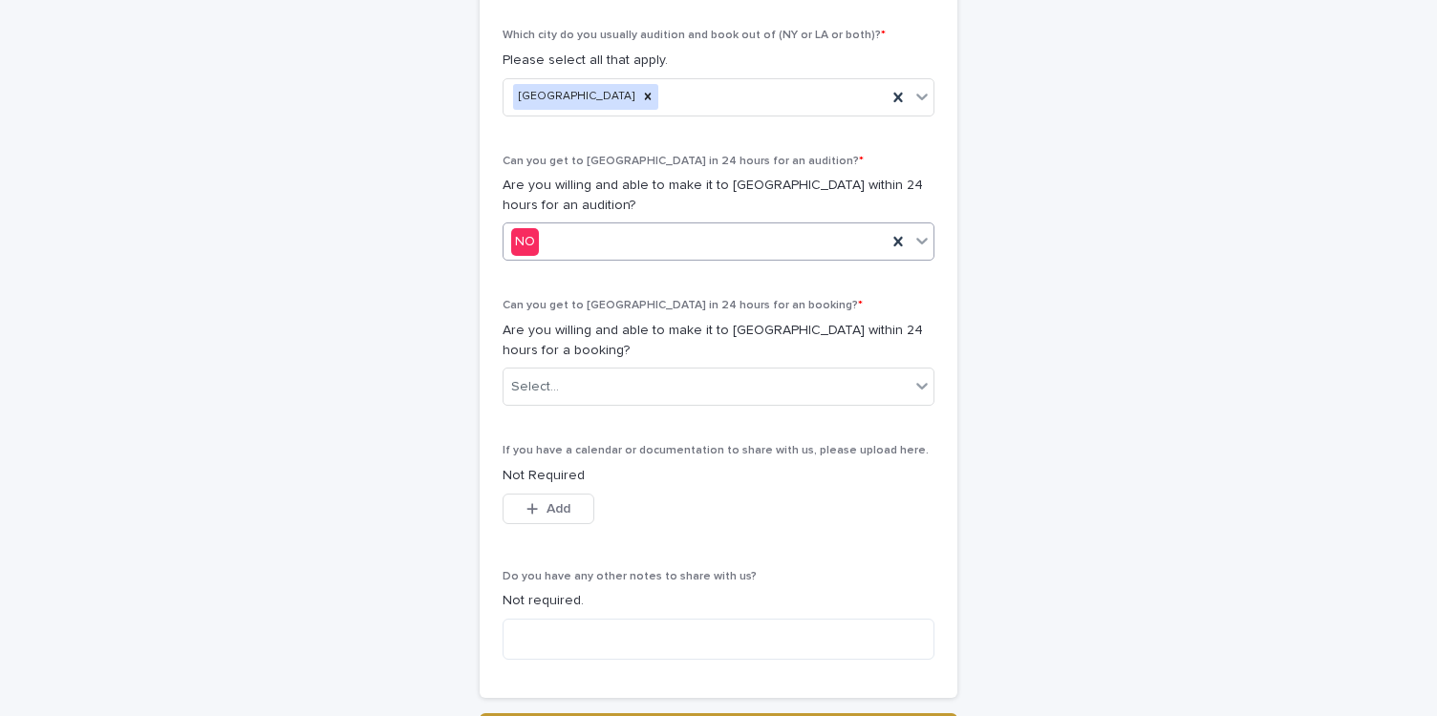
scroll to position [983, 0]
click at [916, 381] on icon at bounding box center [921, 383] width 19 height 19
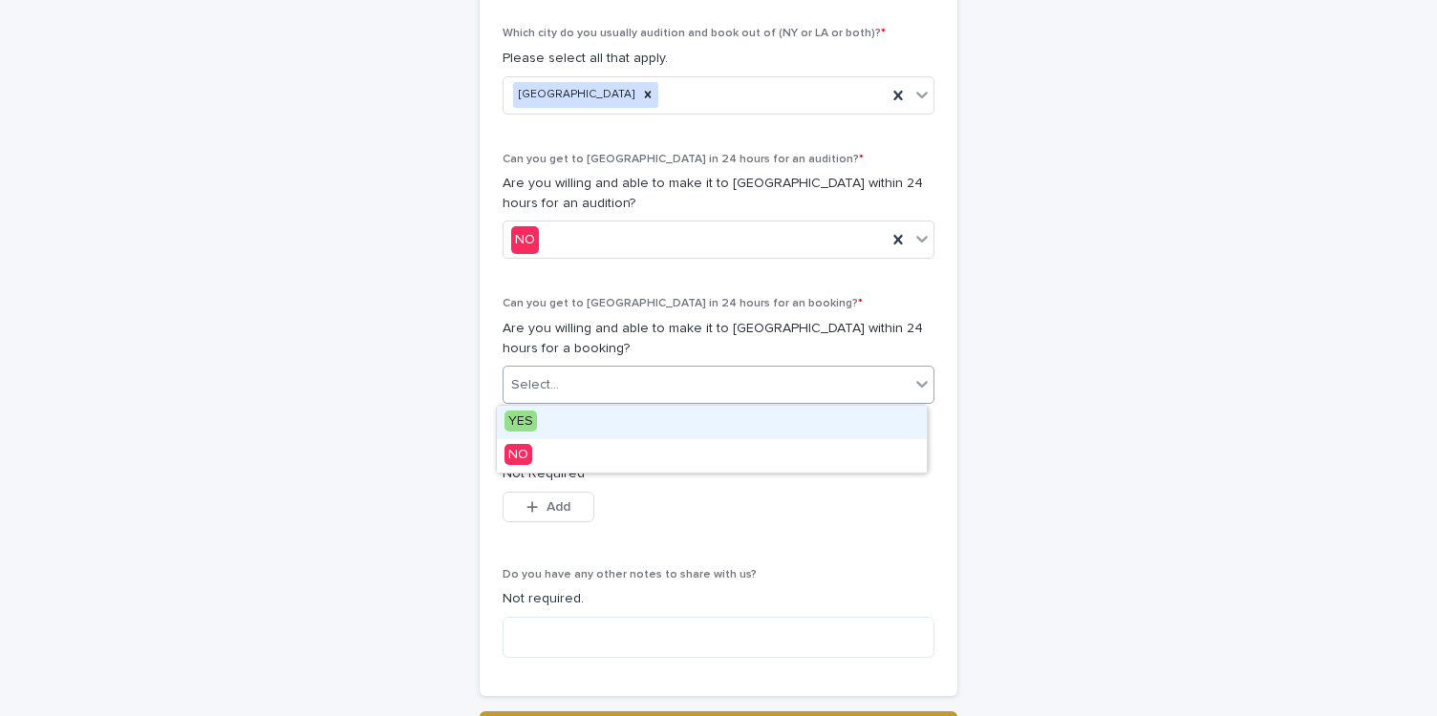
click at [849, 415] on div "YES" at bounding box center [712, 422] width 430 height 33
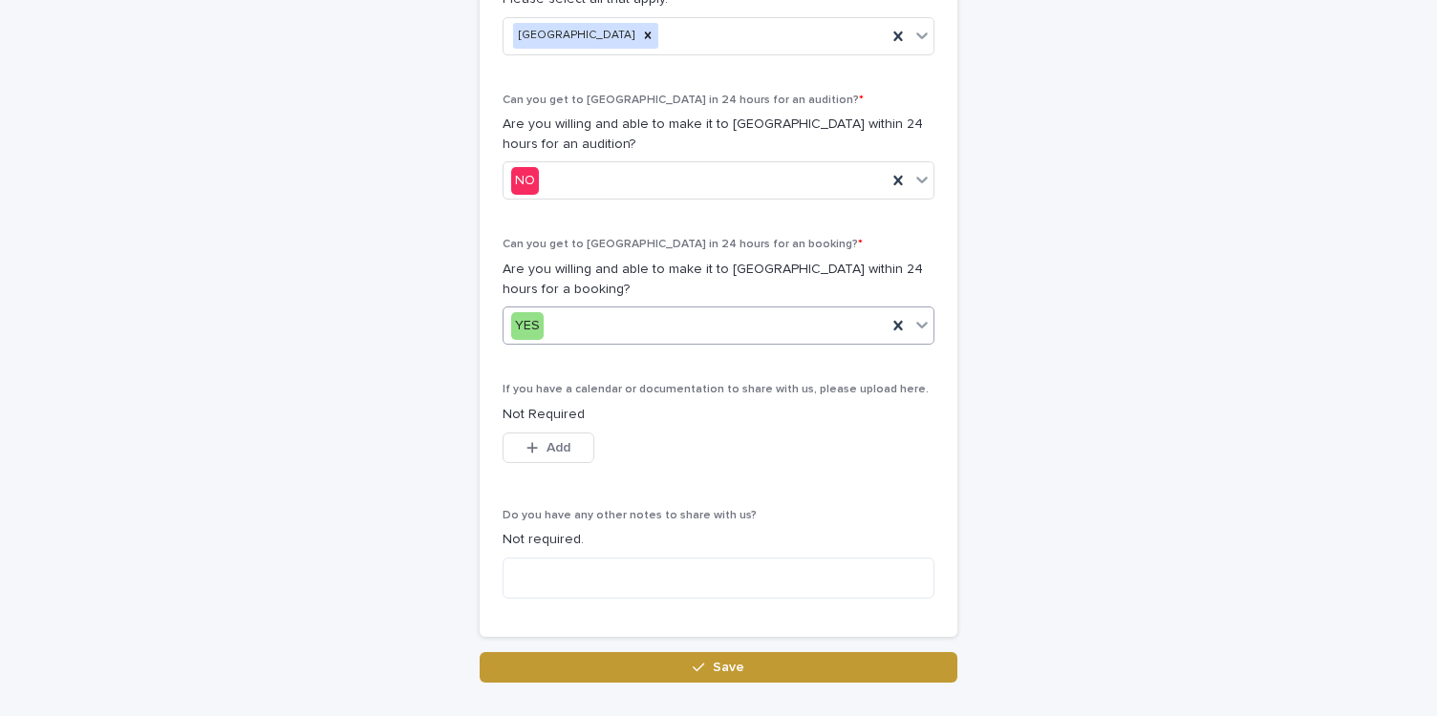
scroll to position [1044, 0]
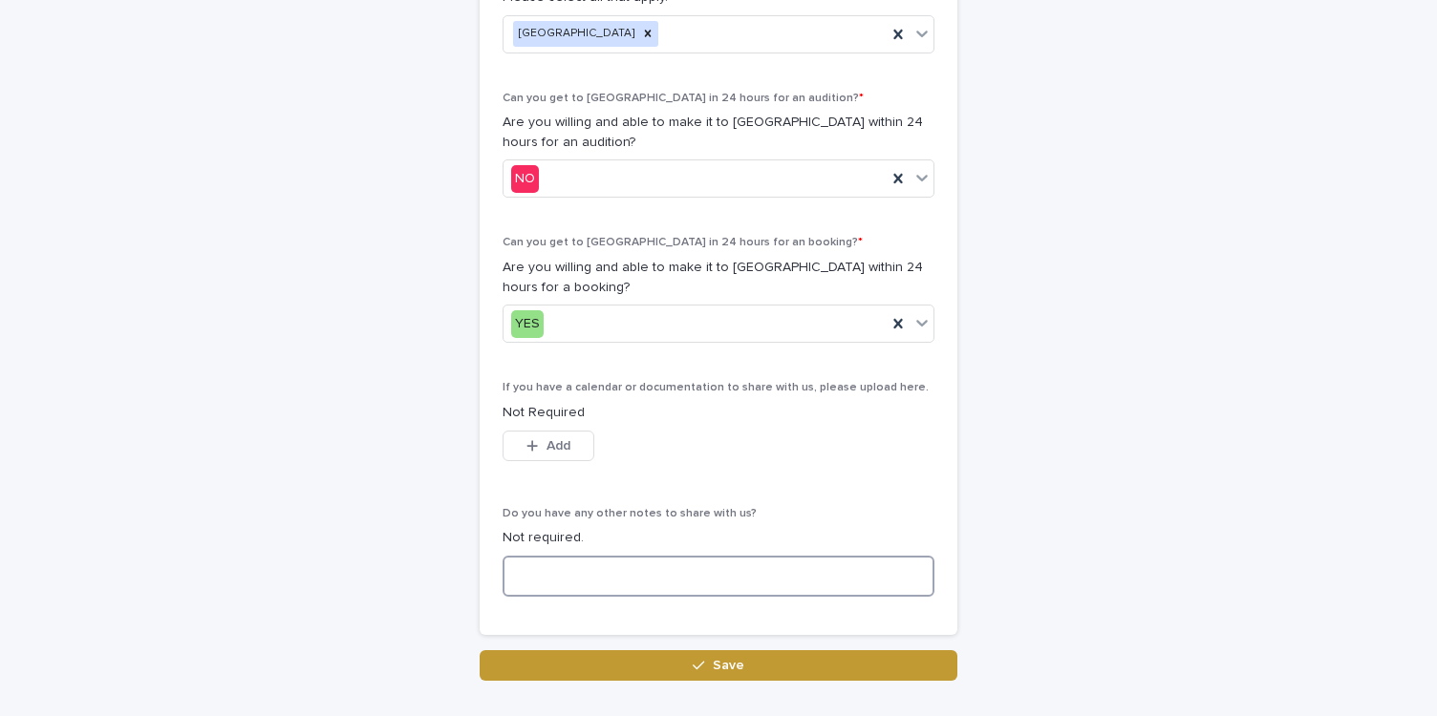
click at [791, 568] on textarea at bounding box center [718, 576] width 432 height 41
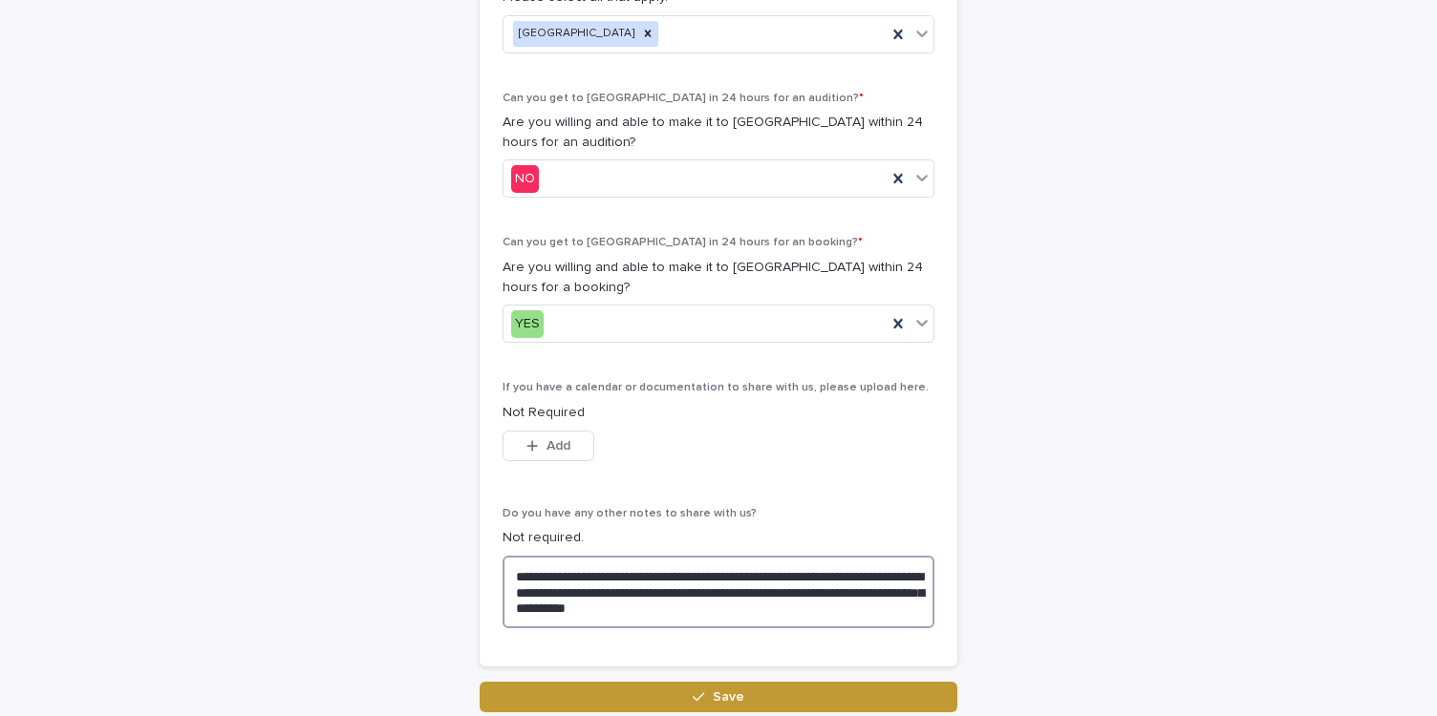
drag, startPoint x: 815, startPoint y: 613, endPoint x: 848, endPoint y: 597, distance: 37.2
click at [848, 597] on textarea "**********" at bounding box center [718, 592] width 432 height 73
drag, startPoint x: 623, startPoint y: 609, endPoint x: 553, endPoint y: 607, distance: 69.8
click at [553, 607] on textarea "**********" at bounding box center [718, 592] width 432 height 73
click at [596, 609] on textarea "**********" at bounding box center [718, 592] width 432 height 73
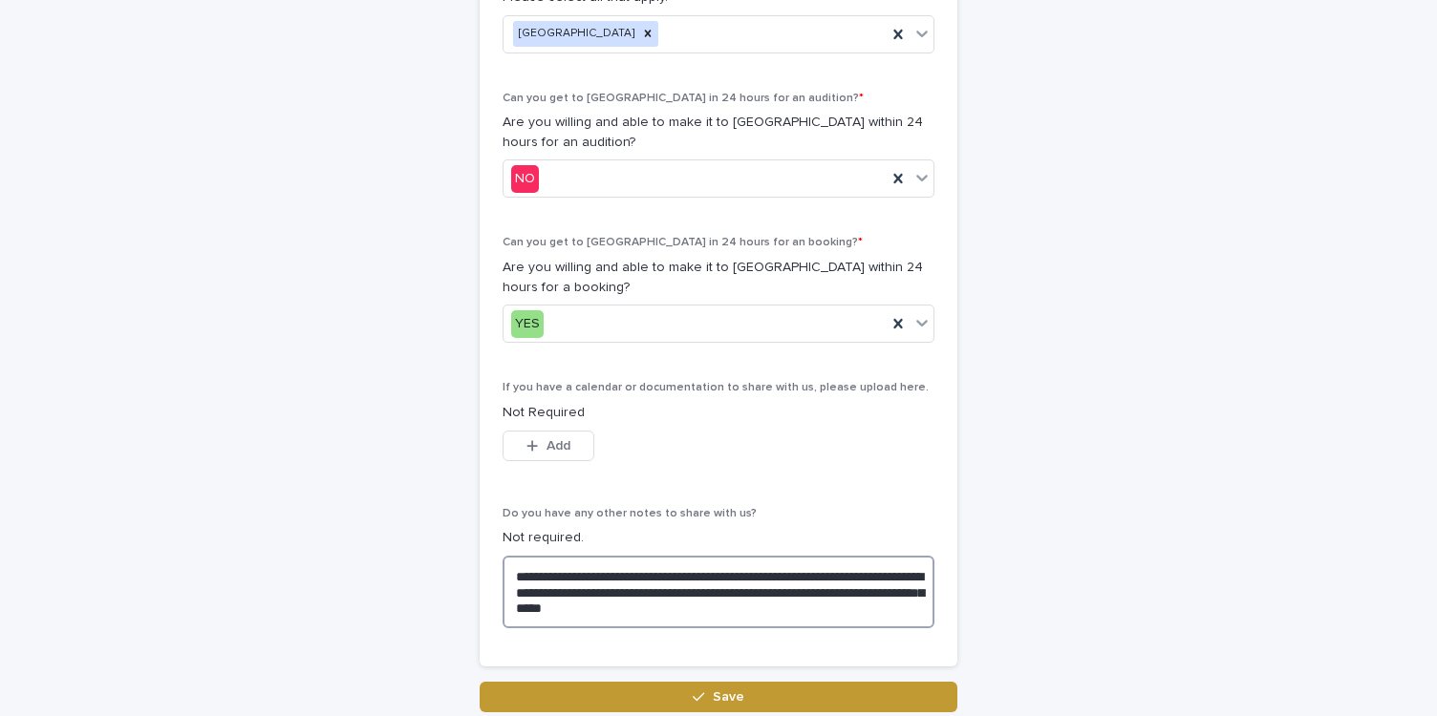
click at [880, 594] on textarea "**********" at bounding box center [718, 592] width 432 height 73
drag, startPoint x: 613, startPoint y: 610, endPoint x: 497, endPoint y: 604, distance: 116.7
click at [502, 605] on textarea "**********" at bounding box center [718, 592] width 432 height 73
click at [730, 613] on textarea "**********" at bounding box center [718, 592] width 432 height 73
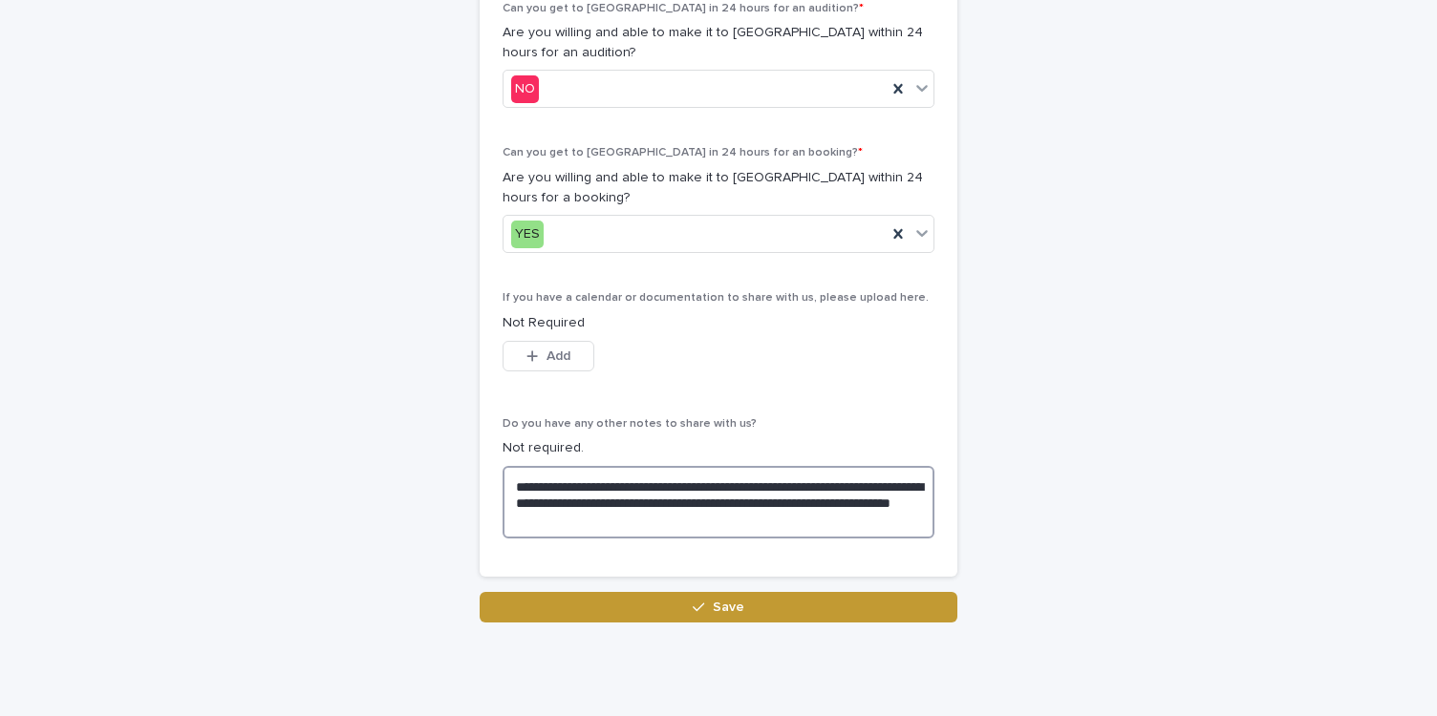
scroll to position [1129, 0]
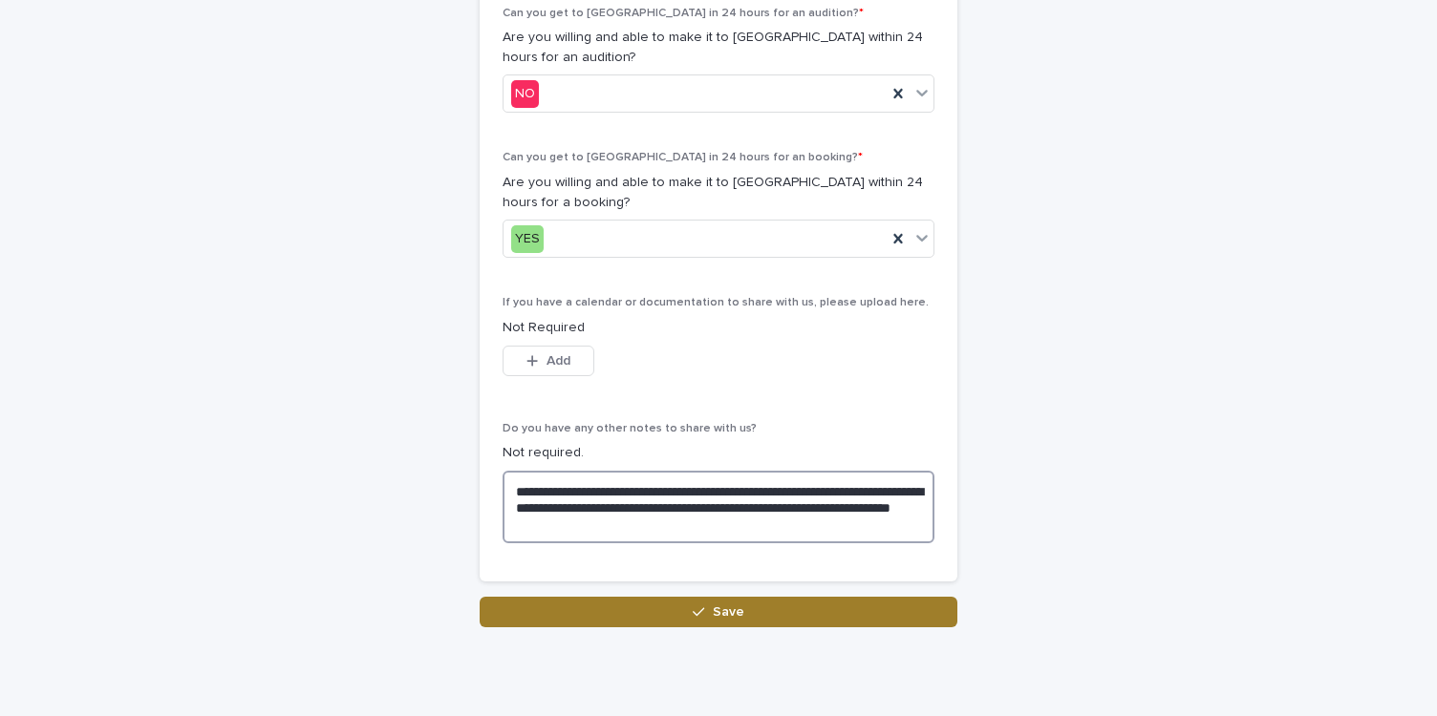
type textarea "**********"
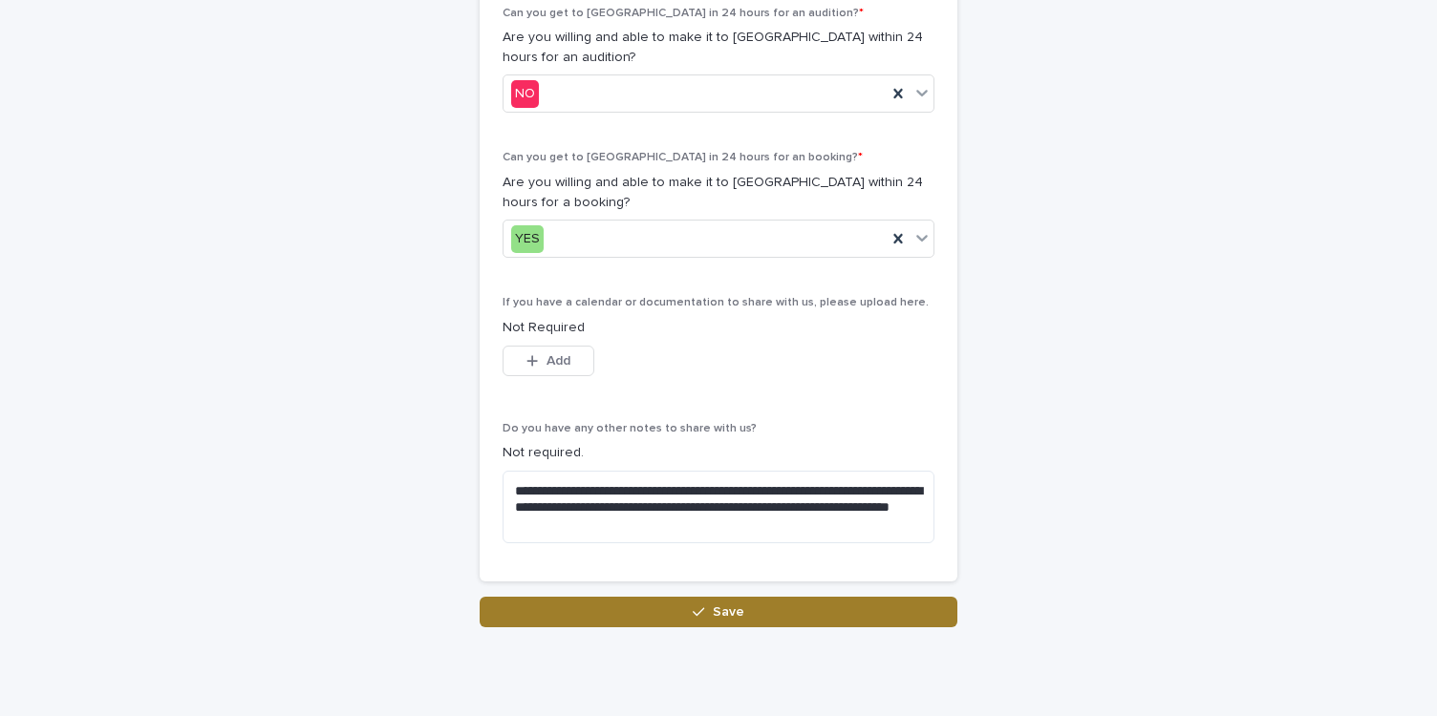
click at [790, 616] on button "Save" at bounding box center [718, 612] width 478 height 31
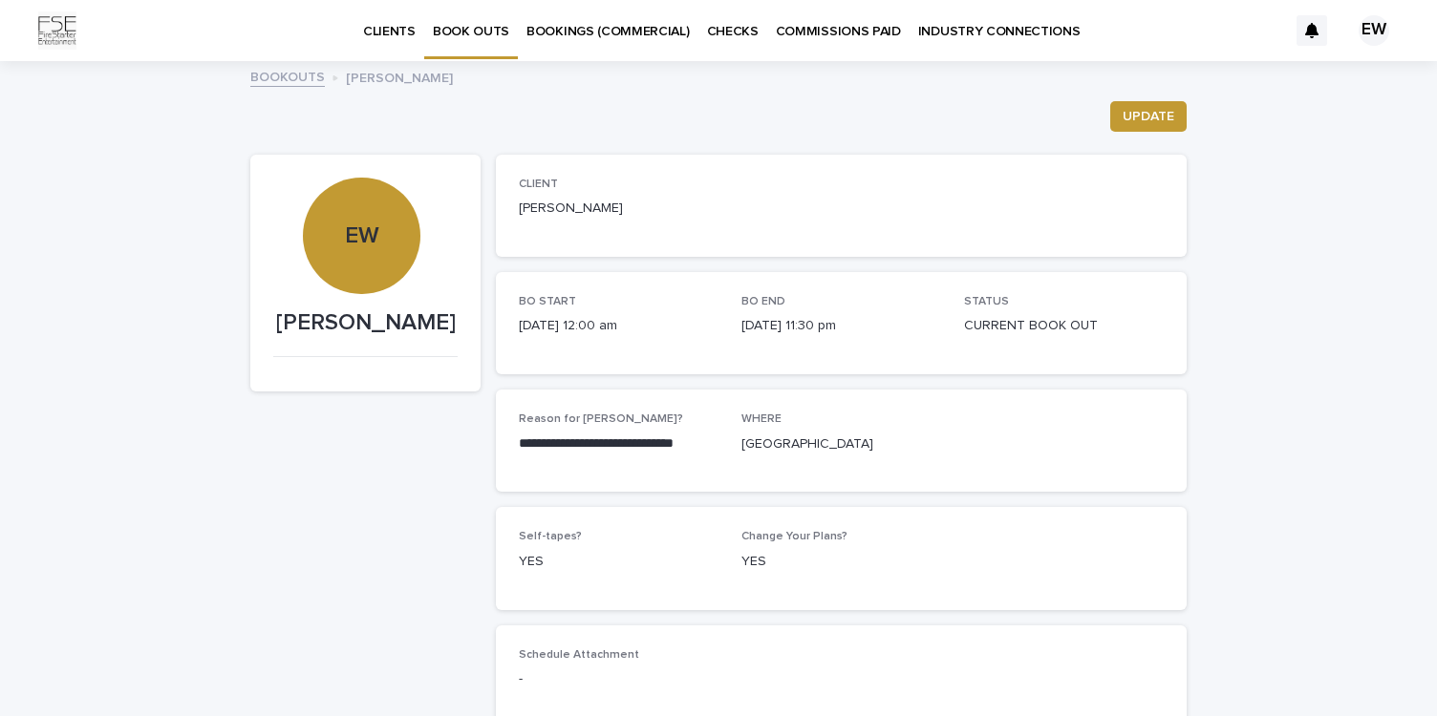
click at [633, 32] on p "BOOKINGS (COMMERCIAL)" at bounding box center [607, 20] width 163 height 40
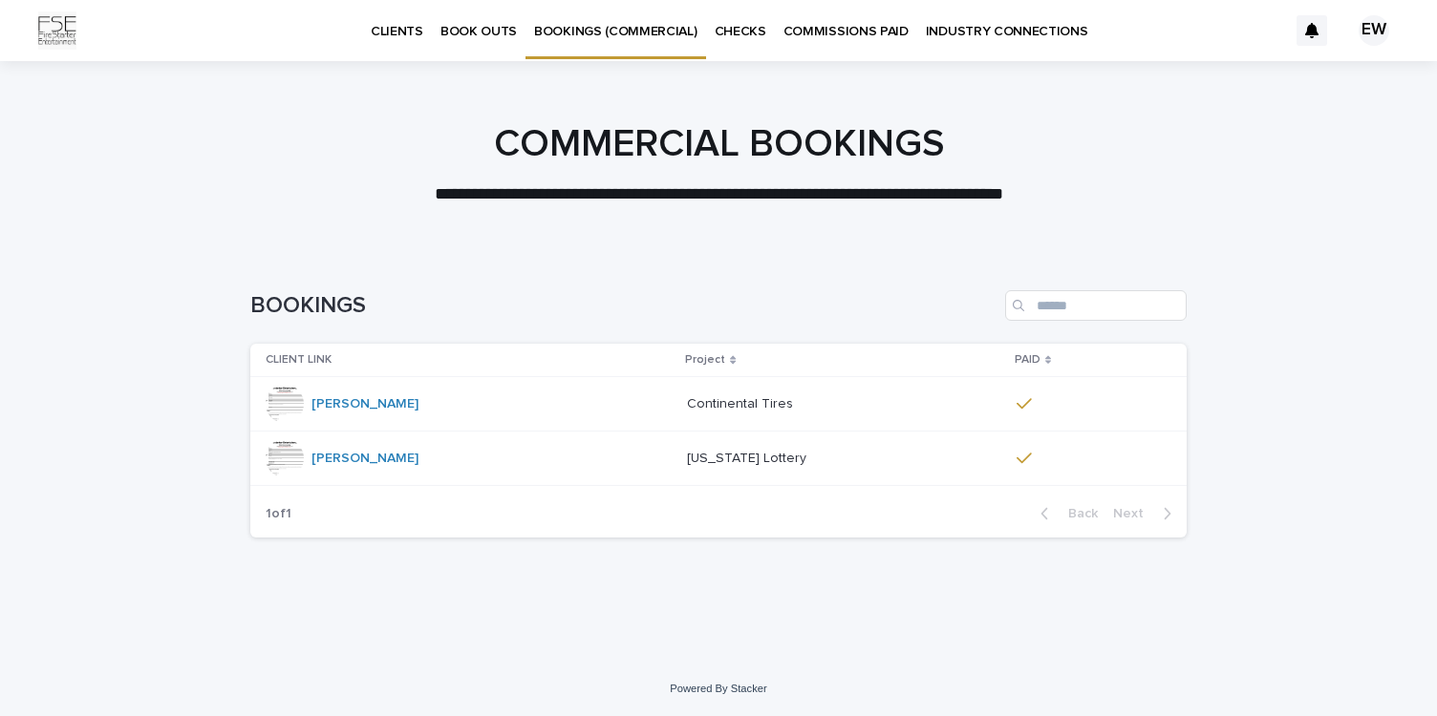
click at [492, 30] on p "BOOK OUTS" at bounding box center [478, 20] width 76 height 40
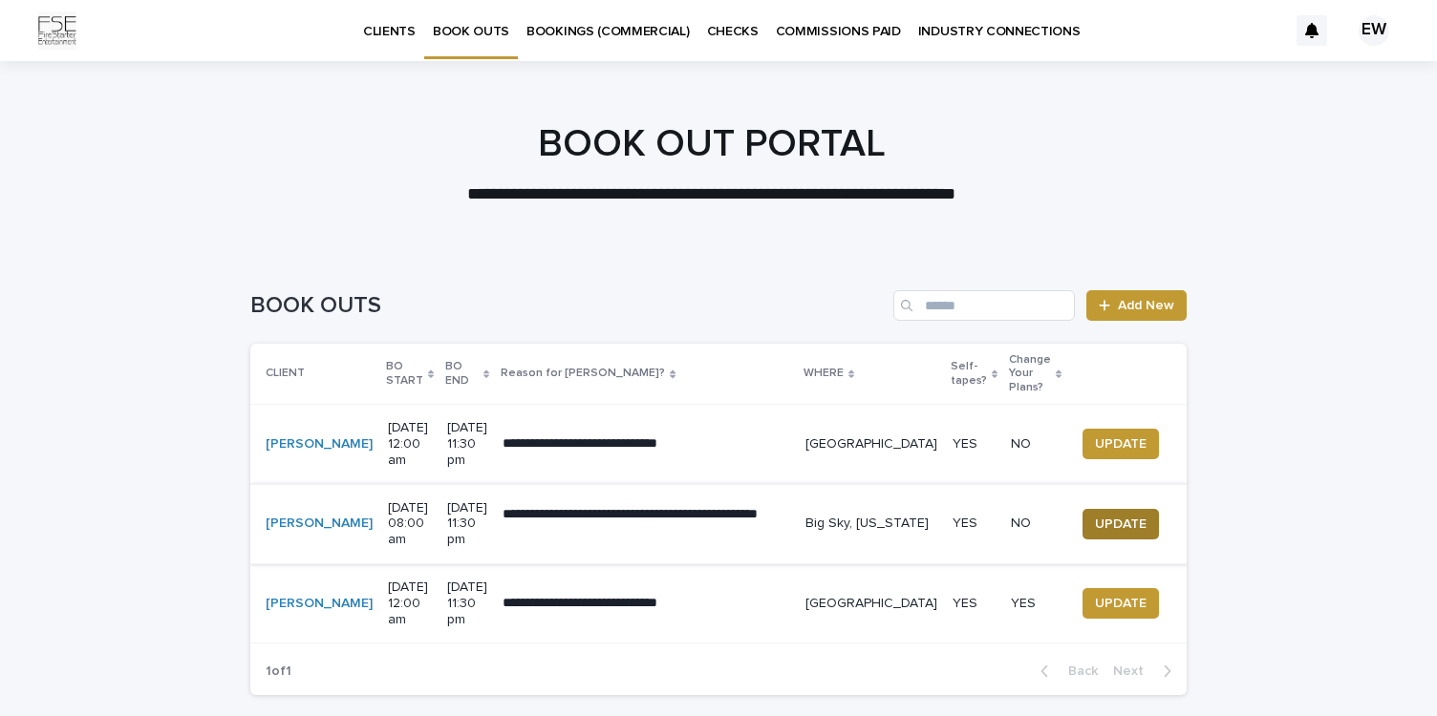
click at [1099, 515] on span "UPDATE" at bounding box center [1121, 524] width 52 height 19
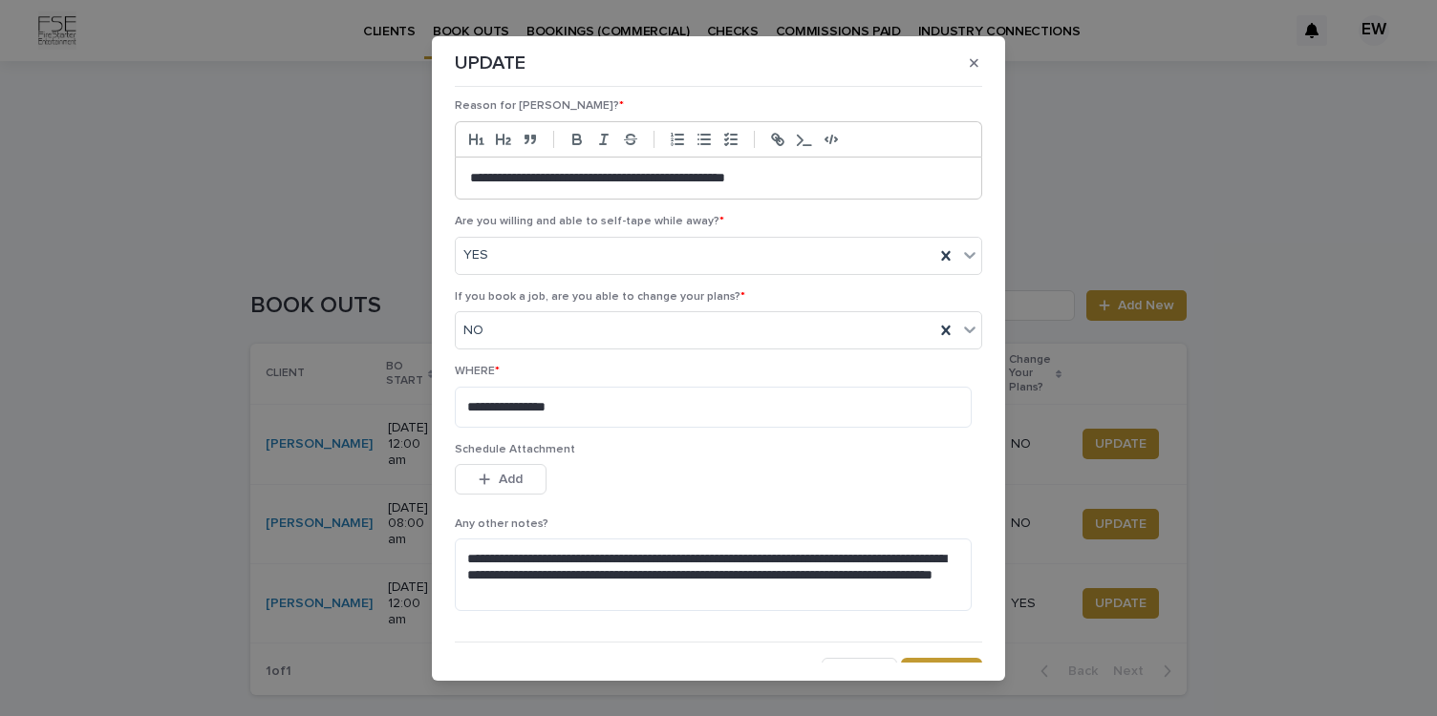
scroll to position [251, 0]
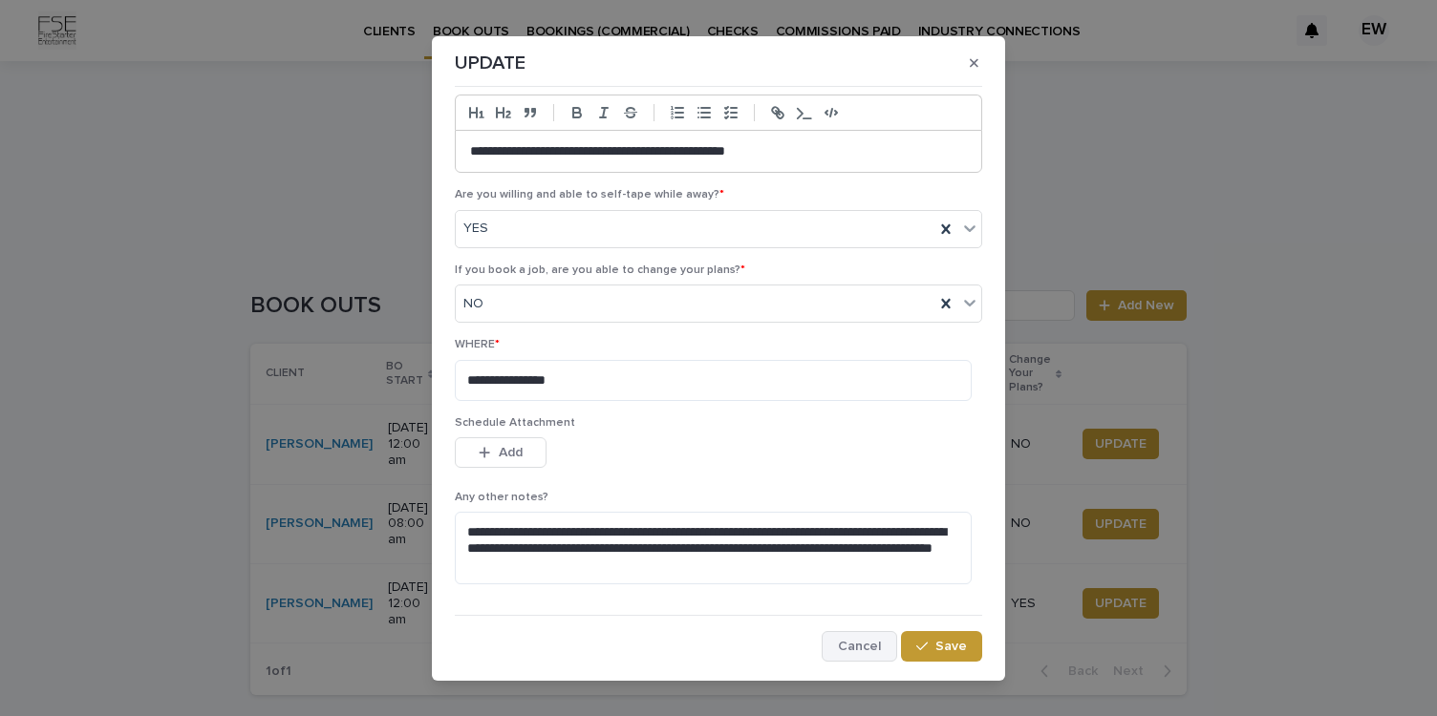
click at [844, 640] on span "Cancel" at bounding box center [859, 646] width 43 height 13
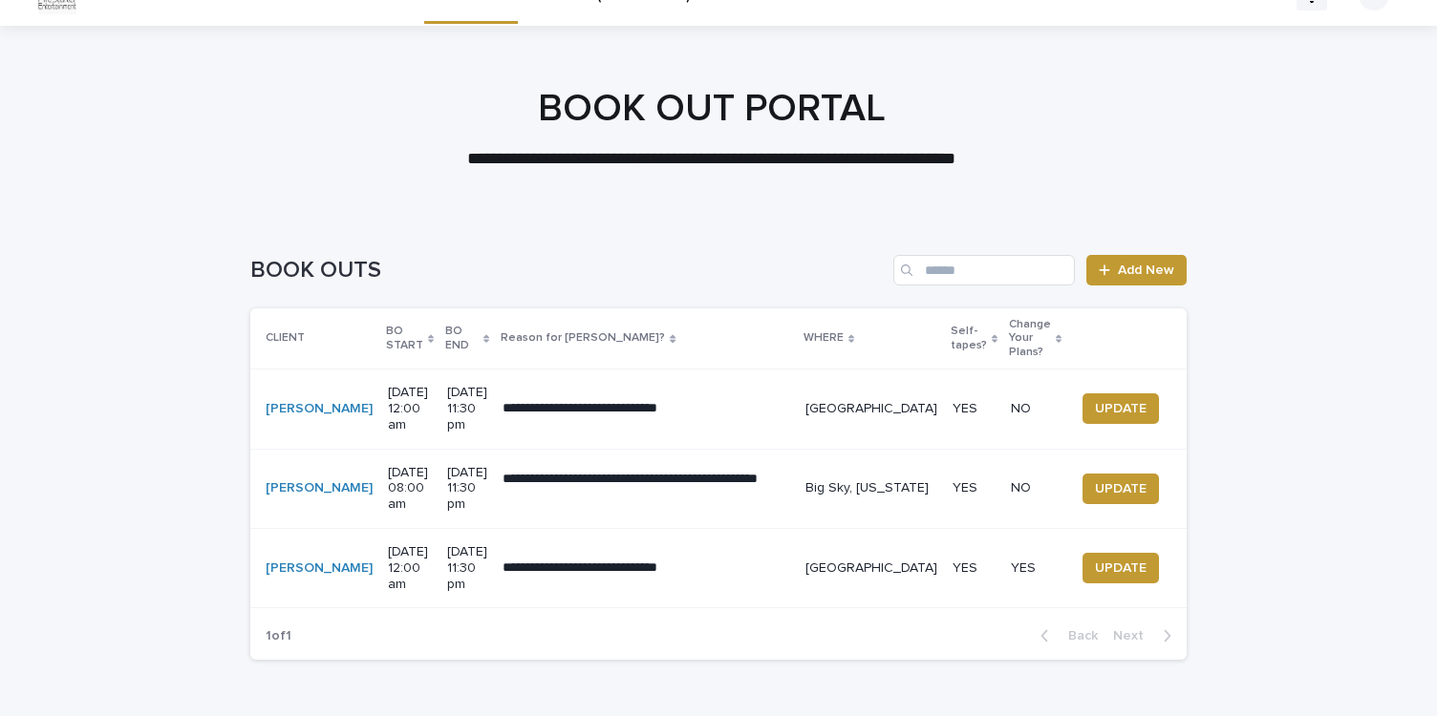
scroll to position [0, 0]
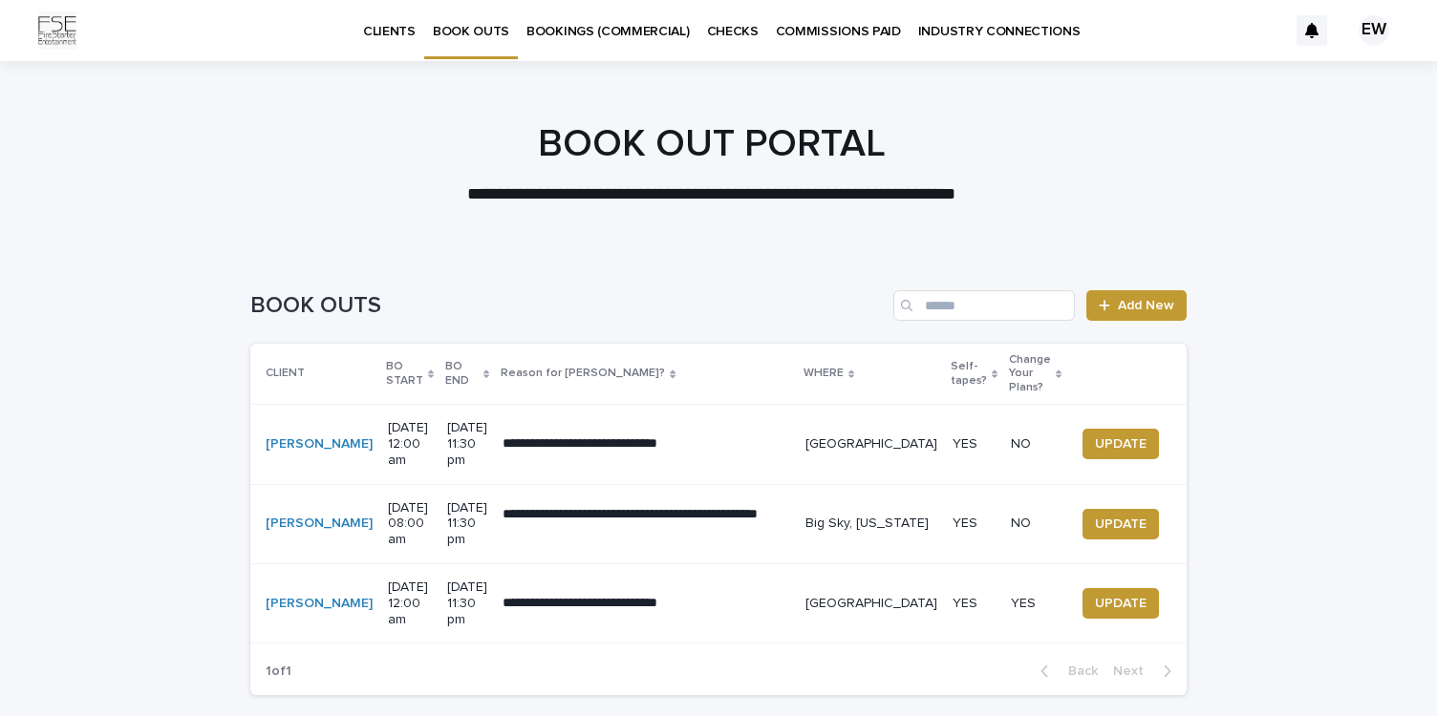
click at [371, 32] on p "CLIENTS" at bounding box center [389, 20] width 53 height 40
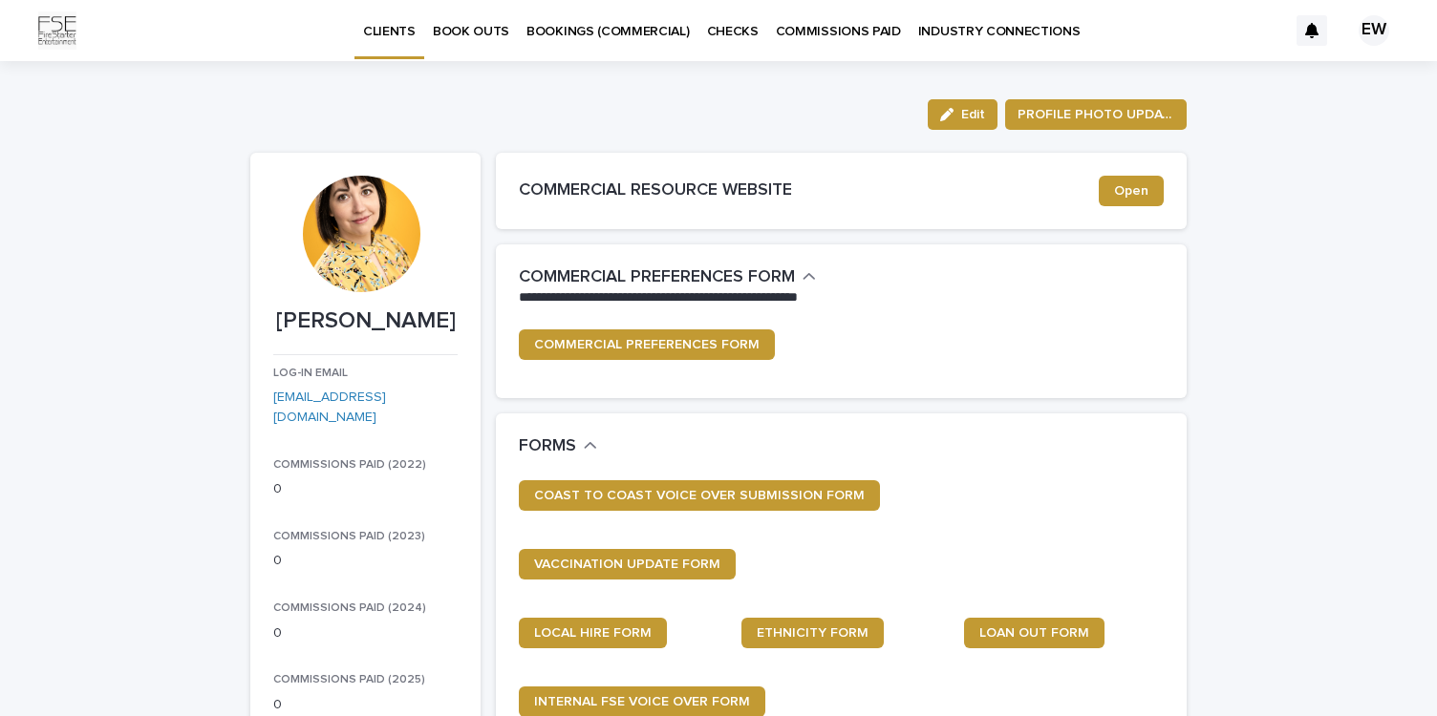
click at [479, 28] on p "BOOK OUTS" at bounding box center [471, 20] width 76 height 40
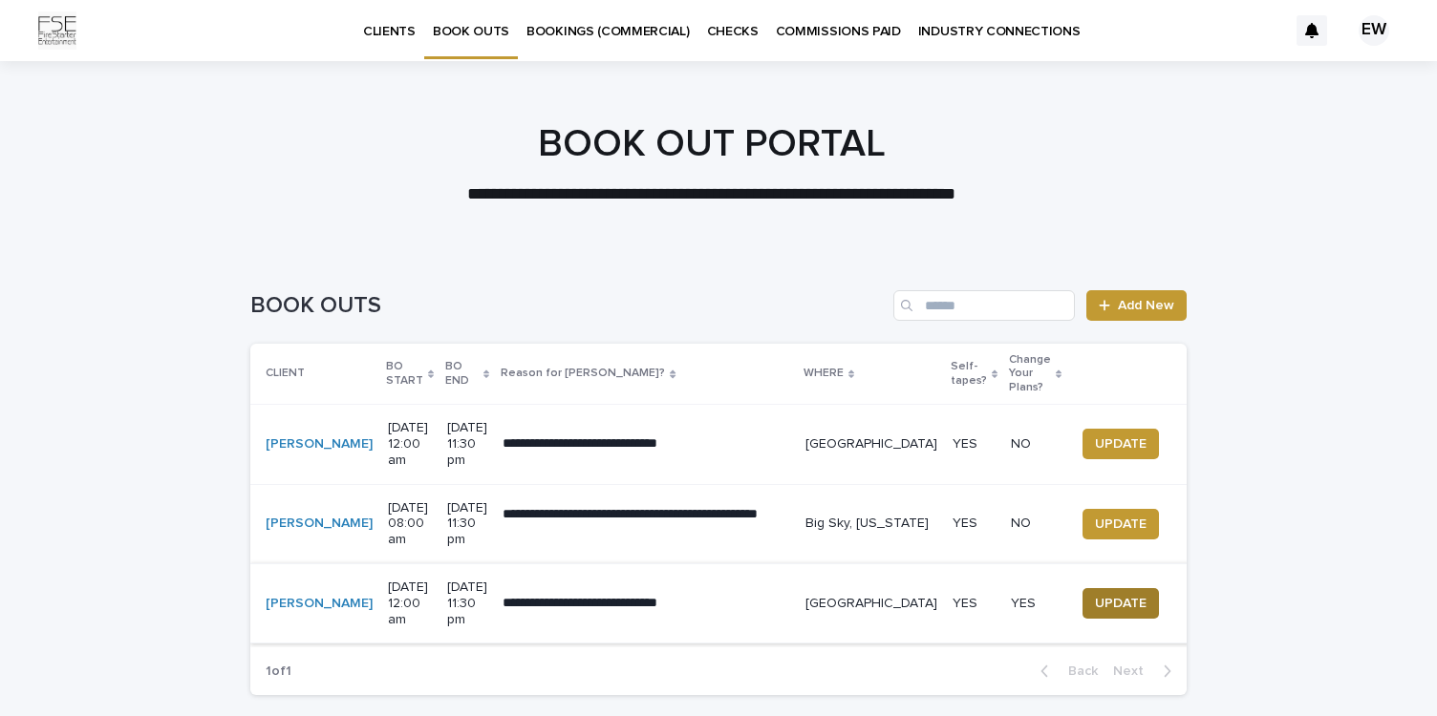
click at [1109, 594] on span "UPDATE" at bounding box center [1121, 603] width 52 height 19
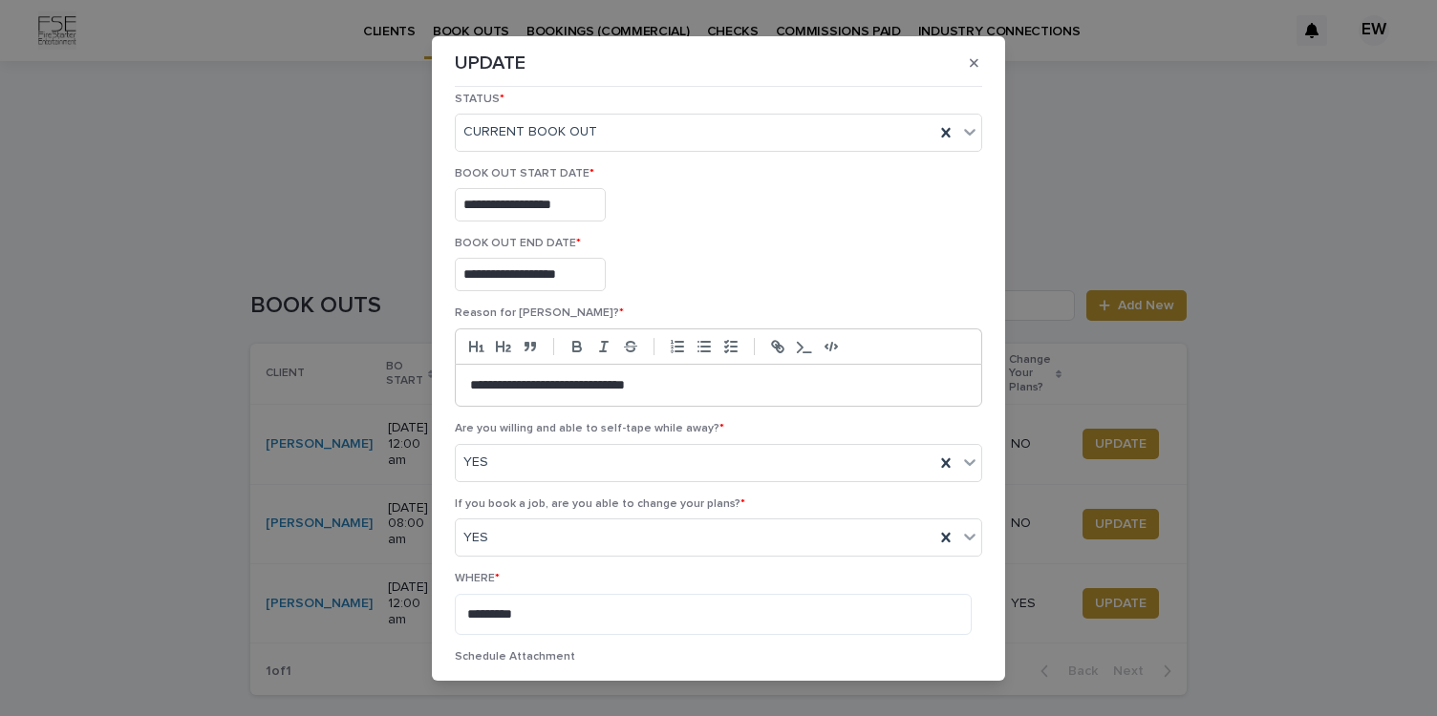
scroll to position [29, 0]
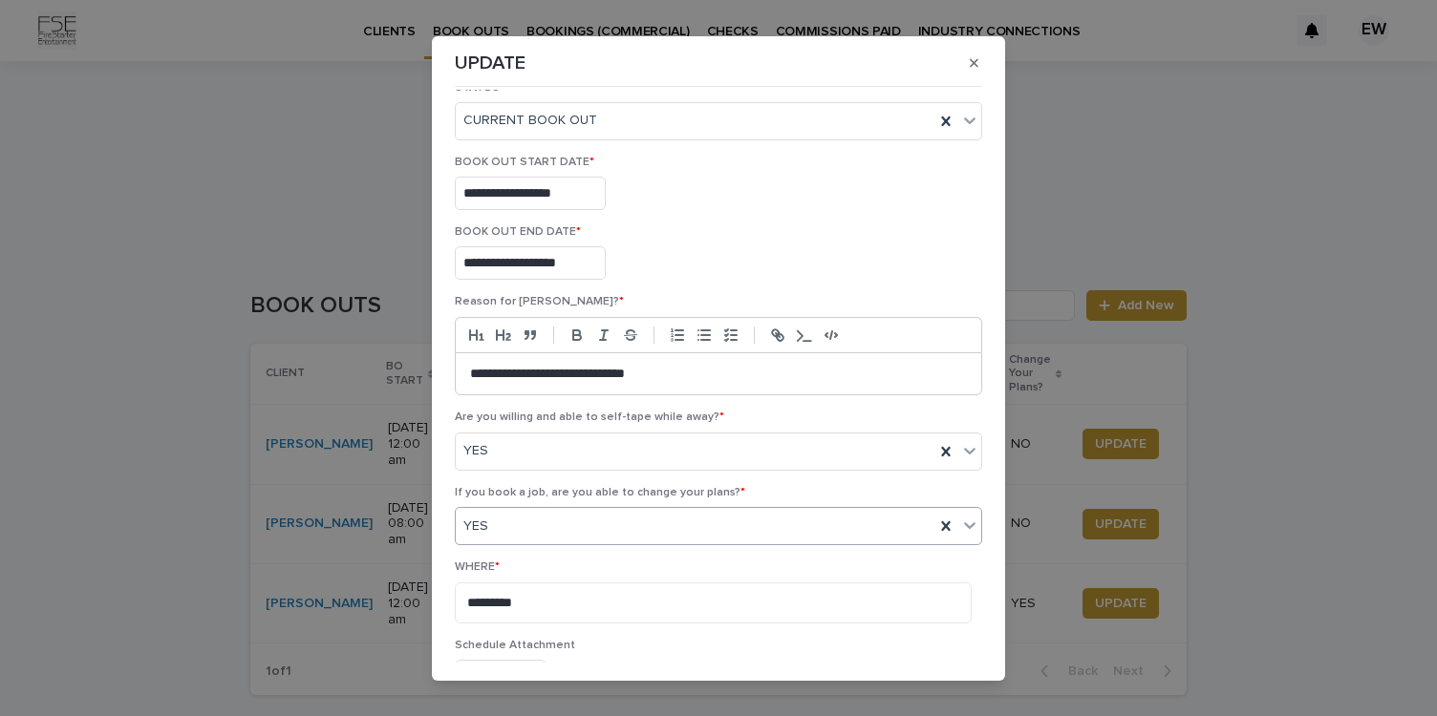
click at [960, 528] on icon at bounding box center [969, 525] width 19 height 19
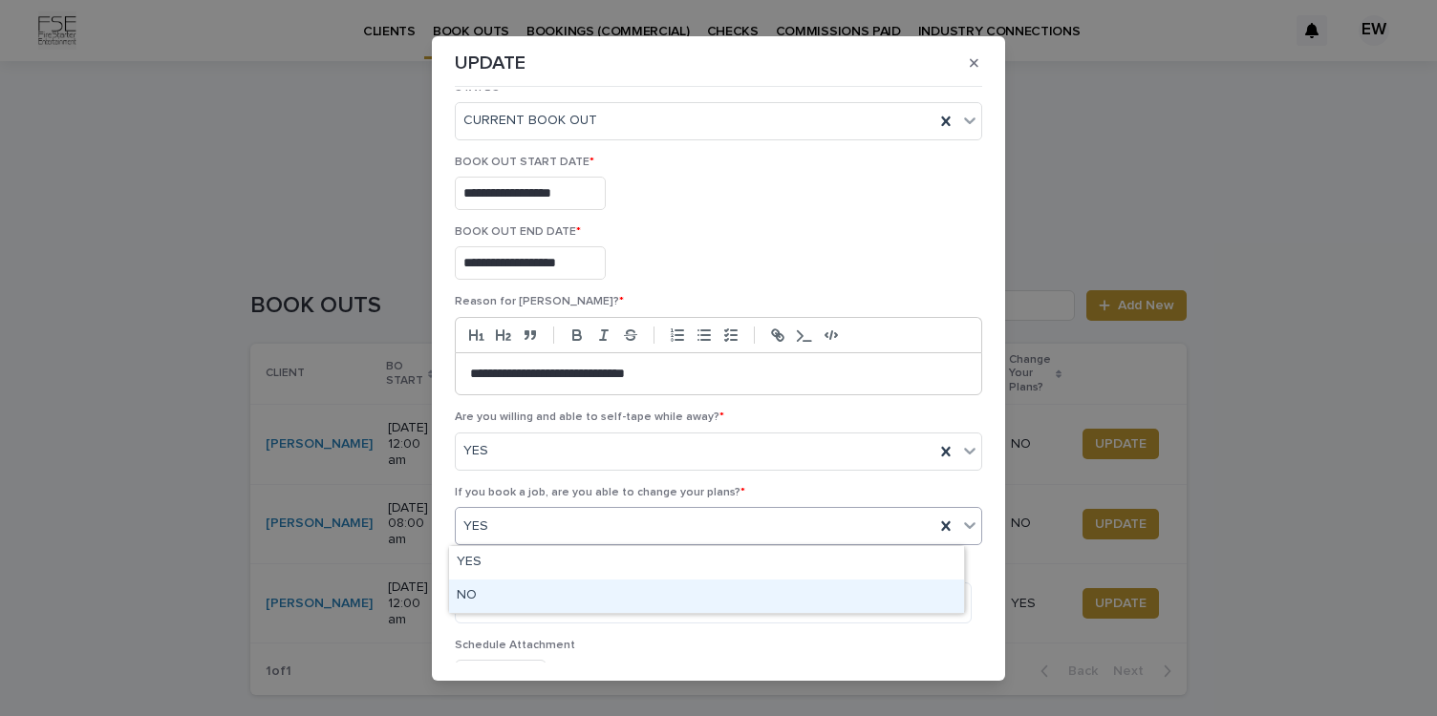
click at [849, 590] on div "NO" at bounding box center [706, 596] width 515 height 33
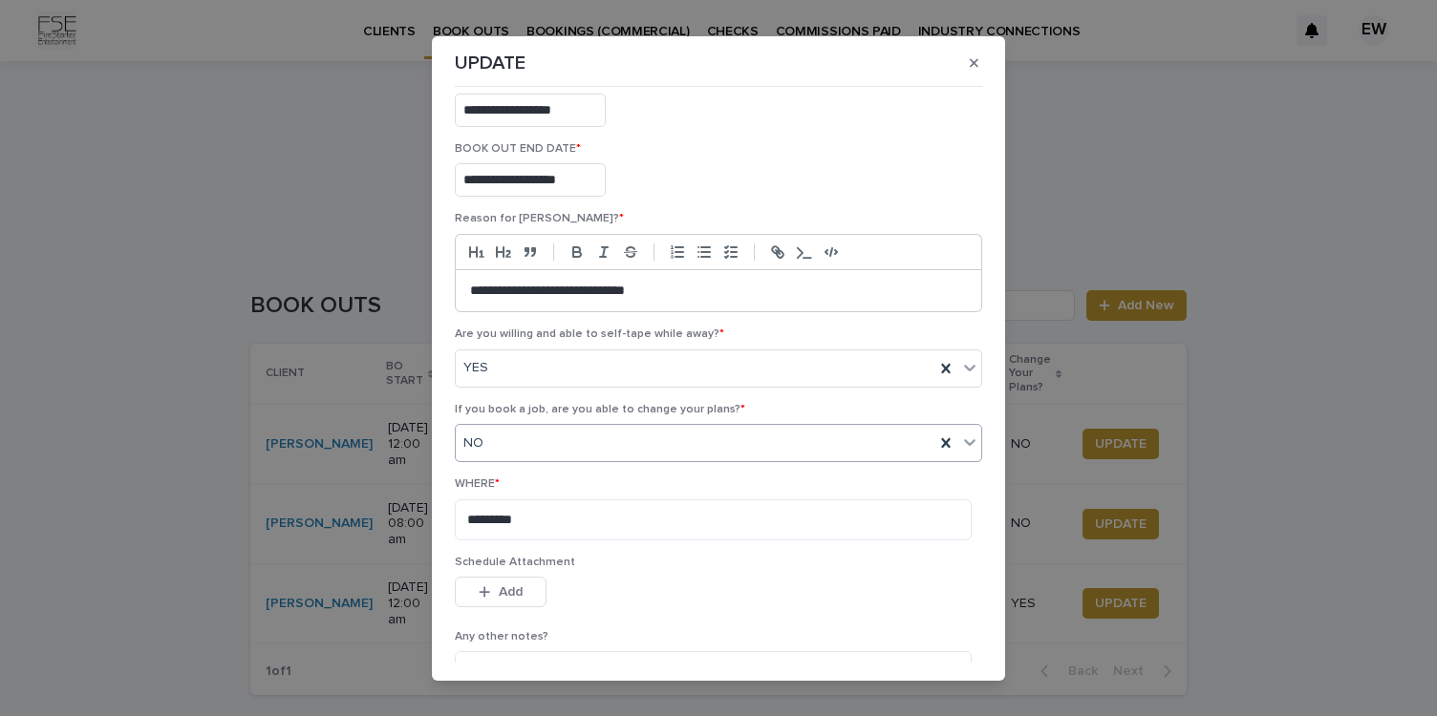
scroll to position [236, 0]
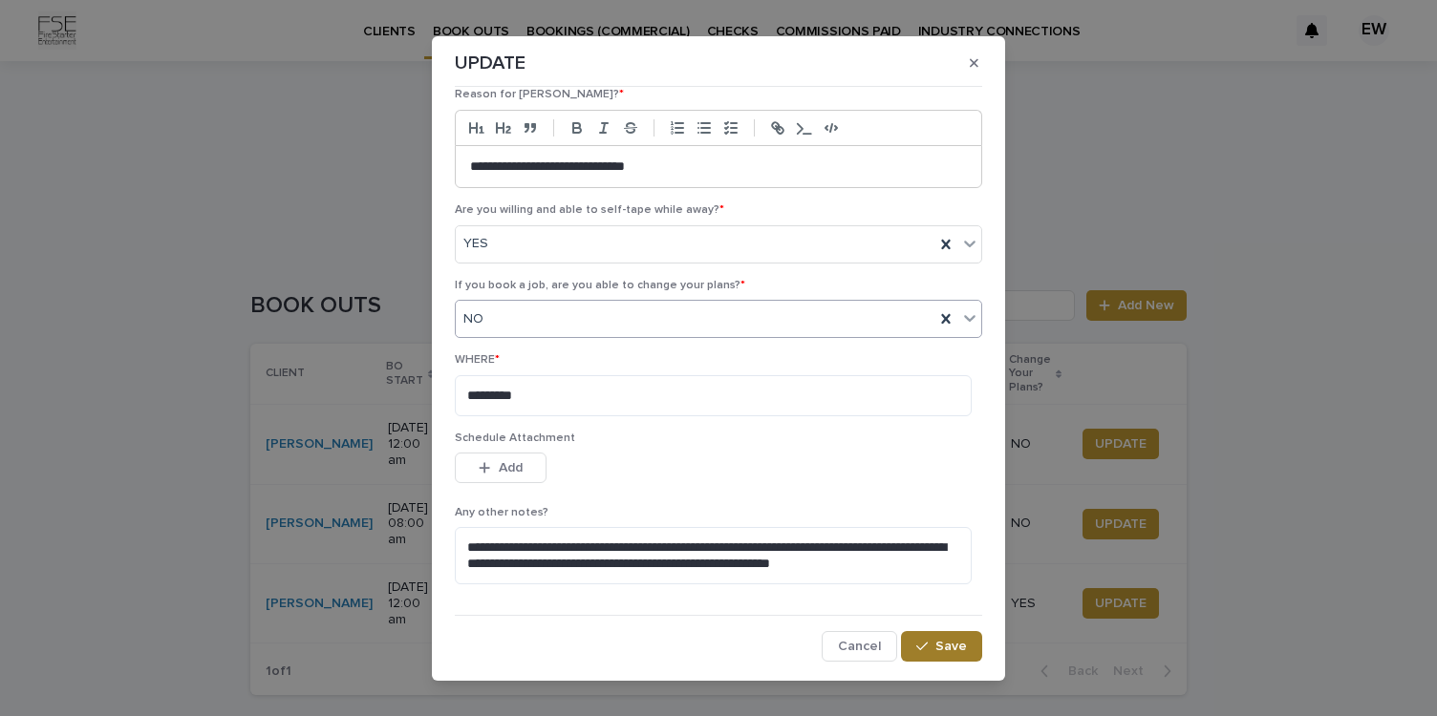
click at [933, 638] on button "Save" at bounding box center [941, 646] width 81 height 31
